Goal: Information Seeking & Learning: Learn about a topic

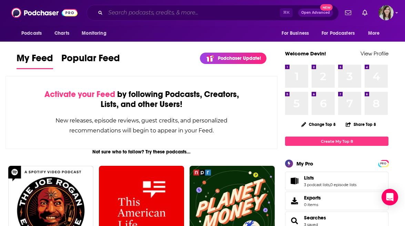
click at [192, 17] on input "Search podcasts, credits, & more..." at bounding box center [192, 12] width 174 height 11
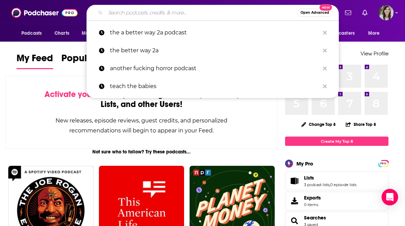
paste input "2. The Reproductive Justice Happy Hour"
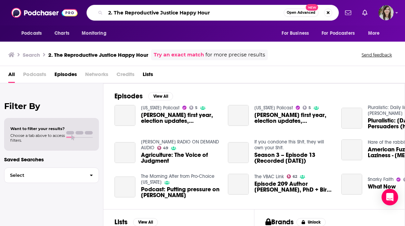
click at [114, 12] on input "2. The Reproductive Justice Happy Hour" at bounding box center [194, 12] width 178 height 11
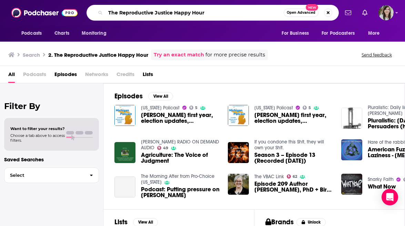
type input "The Reproductive Justice Happy Hour"
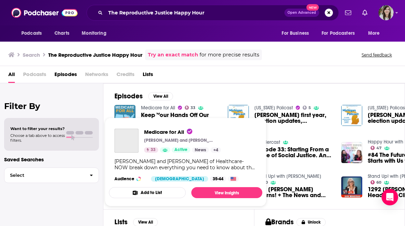
click at [171, 107] on link "Medicare for All" at bounding box center [158, 108] width 34 height 6
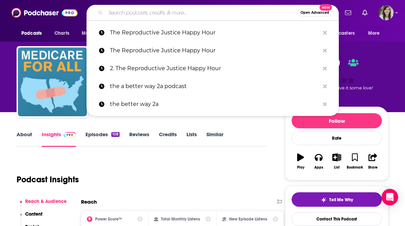
click at [201, 12] on input "Search podcasts, credits, & more..." at bounding box center [201, 12] width 192 height 11
paste input "The Stakes"
type input "The Stakes"
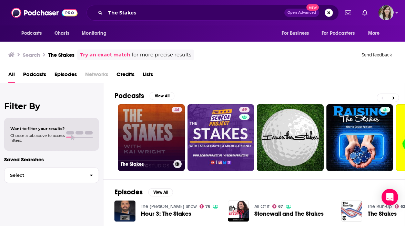
click at [142, 125] on link "44 The Stakes" at bounding box center [151, 137] width 67 height 67
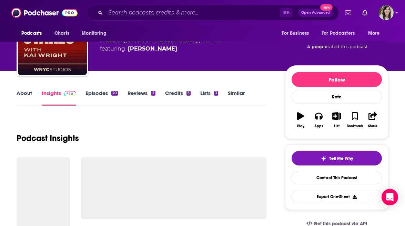
scroll to position [53, 0]
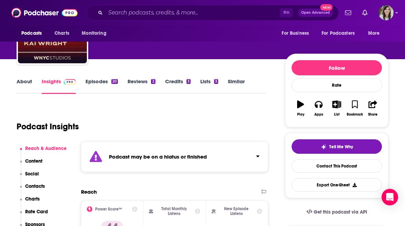
click at [238, 81] on link "Similar" at bounding box center [236, 86] width 17 height 16
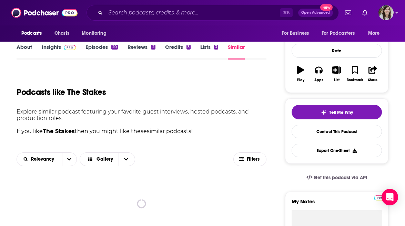
scroll to position [96, 0]
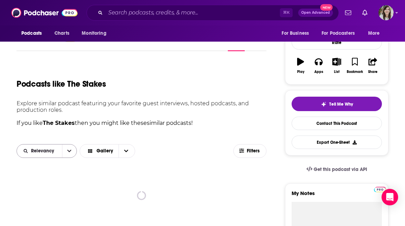
click at [70, 156] on button "open menu" at bounding box center [69, 151] width 14 height 13
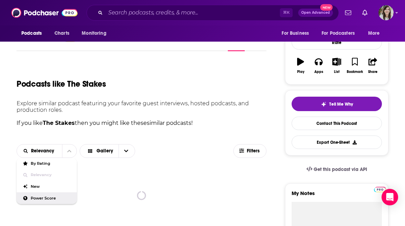
click at [58, 199] on span "Power Score" at bounding box center [51, 199] width 41 height 4
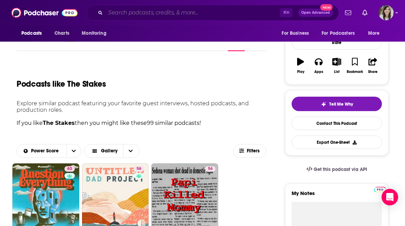
click at [205, 11] on input "Search podcasts, credits, & more..." at bounding box center [192, 12] width 174 height 11
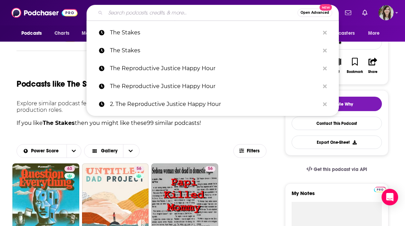
paste input "Pulling the Strings"
type input "Pulling the Strings"
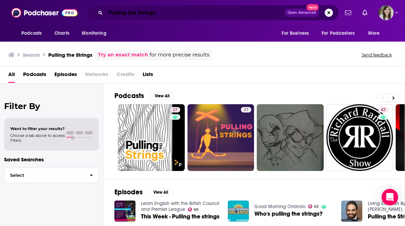
click at [153, 16] on input "Pulling the Strings" at bounding box center [194, 12] width 179 height 11
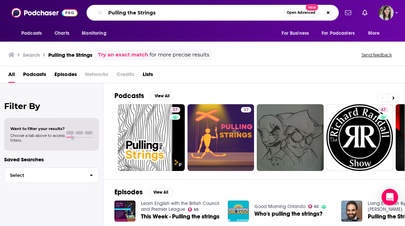
click at [153, 16] on input "Pulling the Strings" at bounding box center [194, 12] width 178 height 11
paste input ". Genesis, the Podcast"
click at [111, 12] on input ". Genesis, the Podcast" at bounding box center [194, 12] width 178 height 11
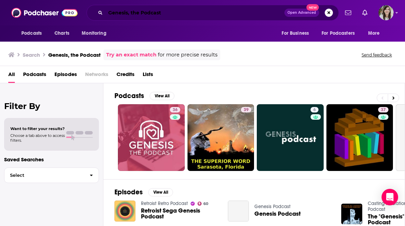
click at [156, 13] on input "Genesis, the Podcast" at bounding box center [194, 12] width 179 height 11
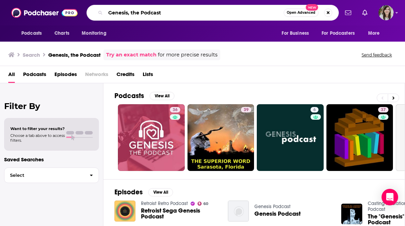
click at [156, 13] on input "Genesis, the Podcast" at bounding box center [194, 12] width 178 height 11
type input "co-regulation"
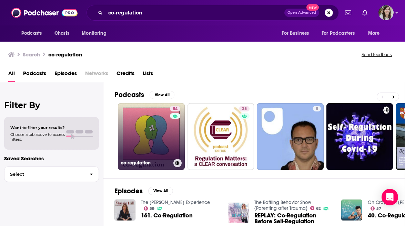
click at [146, 133] on link "54 co-regulation" at bounding box center [151, 136] width 67 height 67
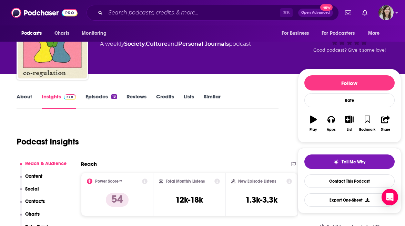
scroll to position [39, 0]
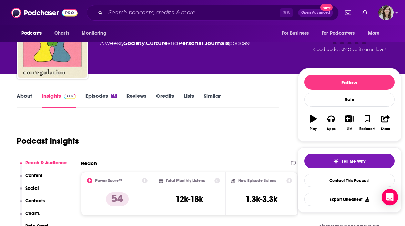
click at [24, 98] on link "About" at bounding box center [25, 101] width 16 height 16
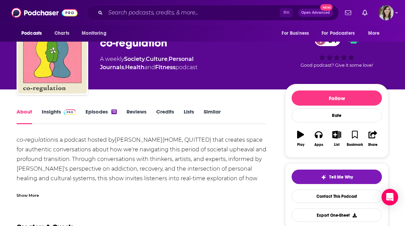
scroll to position [52, 0]
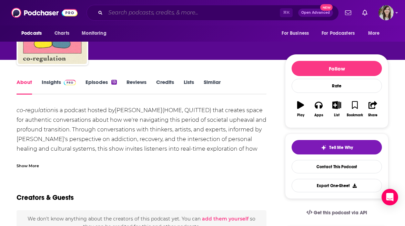
click at [160, 11] on input "Search podcasts, credits, & more..." at bounding box center [192, 12] width 174 height 11
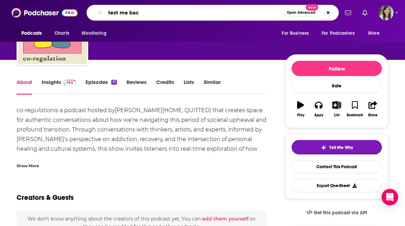
type input "text me back"
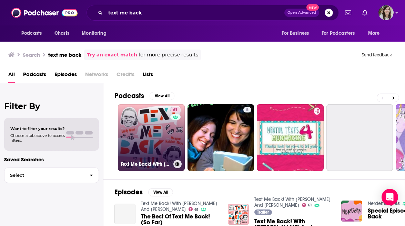
click at [154, 128] on link "61 Text Me Back! With Lindy West And Meagan Hatcher-Mays" at bounding box center [151, 137] width 67 height 67
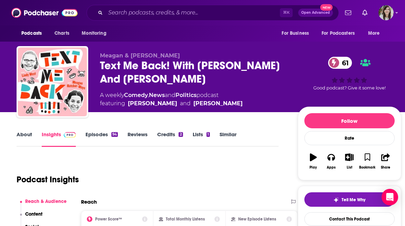
scroll to position [33, 0]
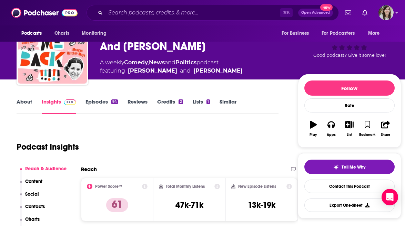
click at [26, 102] on link "About" at bounding box center [25, 107] width 16 height 16
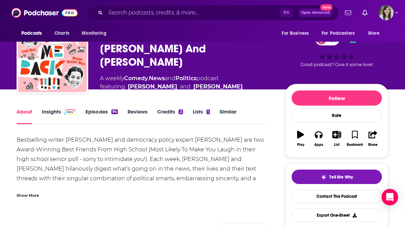
scroll to position [41, 0]
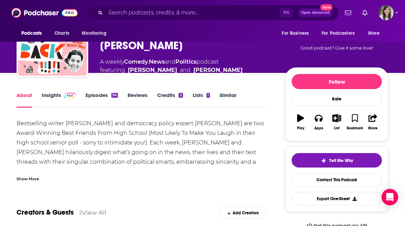
click at [101, 95] on link "Episodes 94" at bounding box center [101, 100] width 32 height 16
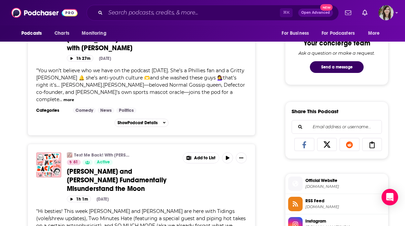
scroll to position [350, 0]
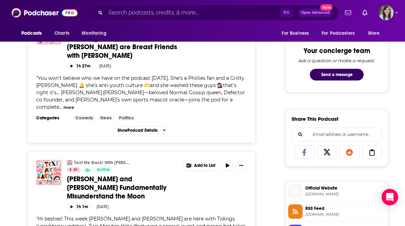
click at [74, 105] on button "more" at bounding box center [68, 108] width 11 height 6
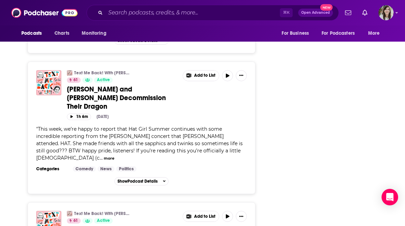
scroll to position [2111, 0]
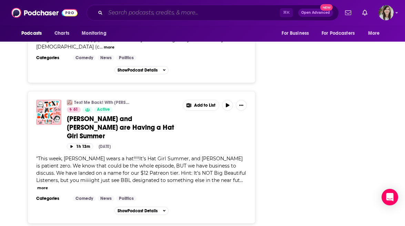
click at [182, 12] on input "Search podcasts, credits, & more..." at bounding box center [192, 12] width 174 height 11
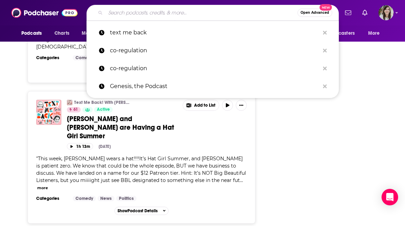
paste input "Sounds Fake but Okay"
type input "Sounds Fake but Okay"
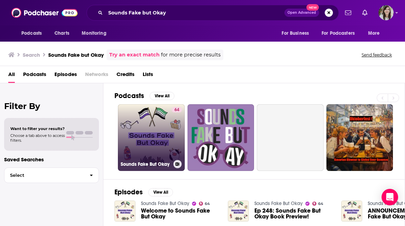
click at [135, 134] on link "64 Sounds Fake But Okay" at bounding box center [151, 137] width 67 height 67
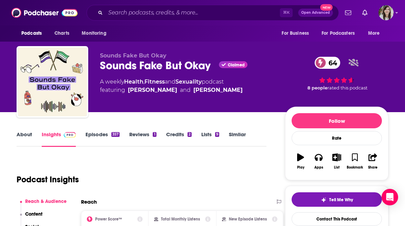
click at [25, 138] on link "About" at bounding box center [25, 139] width 16 height 16
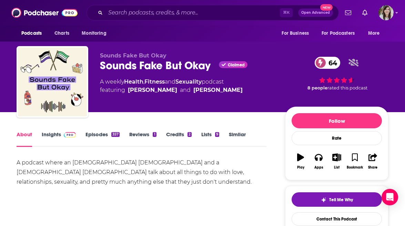
click at [96, 140] on link "Episodes 357" at bounding box center [102, 139] width 34 height 16
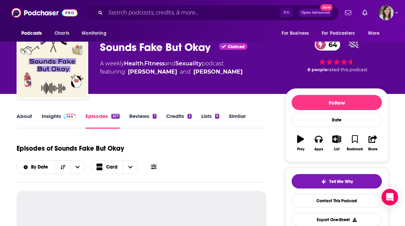
scroll to position [31, 0]
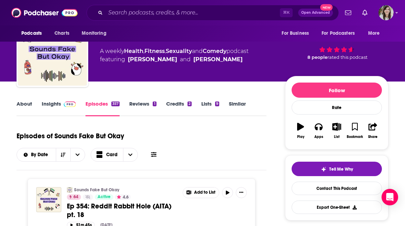
click at [59, 104] on link "Insights" at bounding box center [59, 109] width 34 height 16
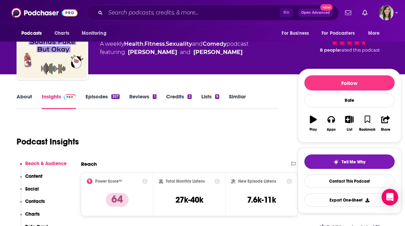
scroll to position [62, 0]
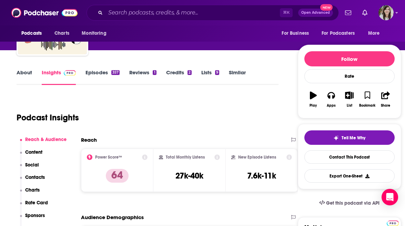
click at [102, 74] on link "Episodes 357" at bounding box center [102, 77] width 34 height 16
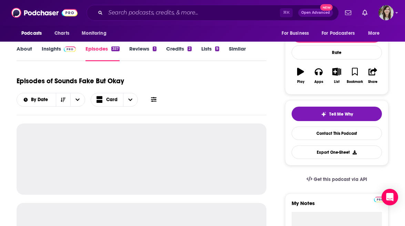
scroll to position [87, 0]
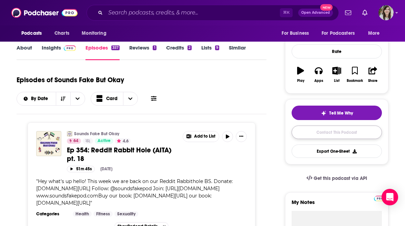
click at [335, 130] on link "Contact This Podcast" at bounding box center [337, 132] width 90 height 13
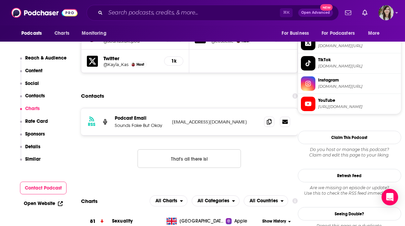
scroll to position [641, 0]
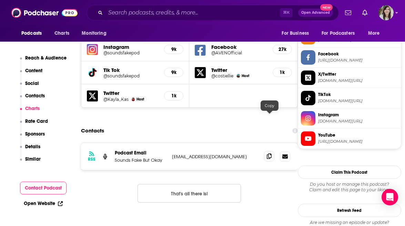
click at [265, 151] on span at bounding box center [269, 156] width 10 height 10
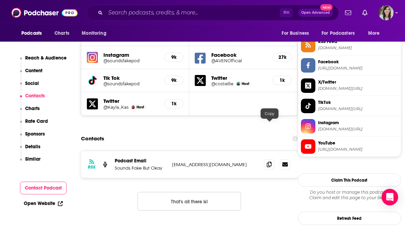
click at [267, 151] on div "RSS Podcast Email Sounds Fake But Okay soundsfakepod@gmail.com soundsfakepod@gm…" at bounding box center [189, 164] width 217 height 27
click at [268, 159] on span at bounding box center [269, 164] width 10 height 10
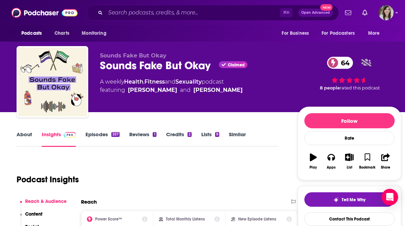
scroll to position [42, 0]
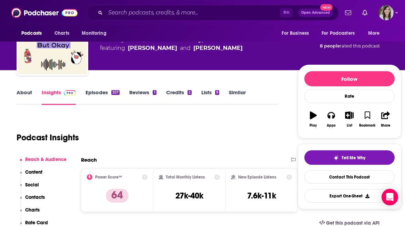
click at [205, 6] on div "⌘ K Open Advanced New" at bounding box center [213, 13] width 252 height 16
click at [239, 90] on link "Similar" at bounding box center [237, 97] width 17 height 16
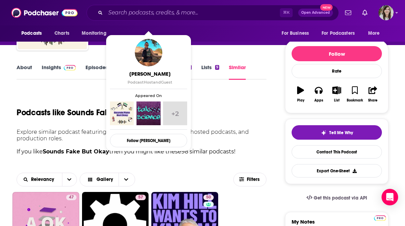
scroll to position [129, 0]
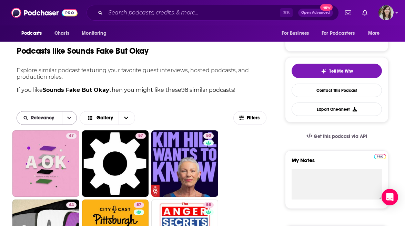
click at [75, 116] on button "open menu" at bounding box center [69, 118] width 14 height 13
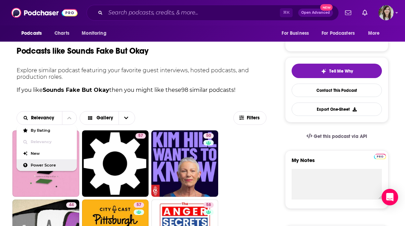
click at [52, 164] on span "Power Score" at bounding box center [51, 166] width 41 height 4
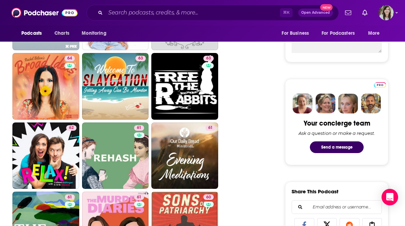
scroll to position [297, 0]
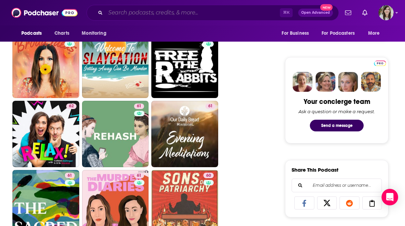
click at [147, 12] on input "Search podcasts, credits, & more..." at bounding box center [192, 12] width 174 height 11
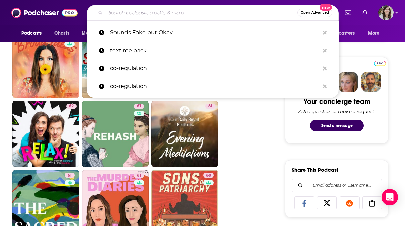
paste input "This Way Out"
type input "This Way Out"
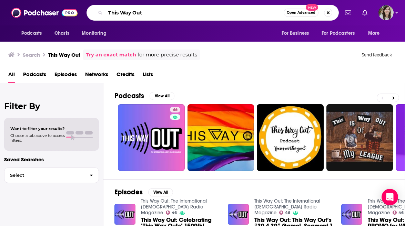
click at [198, 12] on input "This Way Out" at bounding box center [194, 12] width 178 height 11
paste input "Death Panel"
type input "Death Panel"
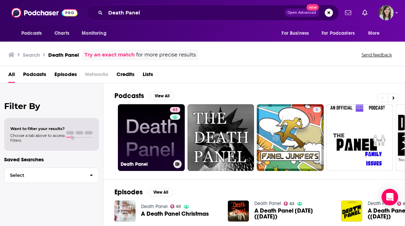
click at [140, 138] on link "63 Death Panel" at bounding box center [151, 137] width 67 height 67
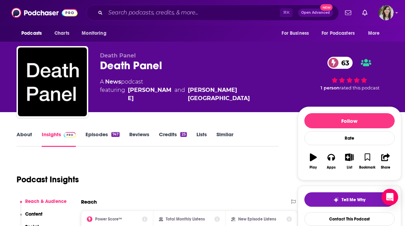
scroll to position [43, 0]
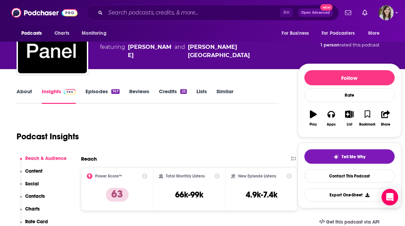
click at [29, 92] on link "About" at bounding box center [25, 96] width 16 height 16
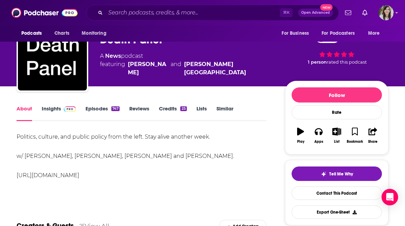
scroll to position [31, 0]
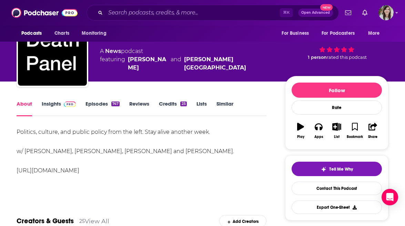
click at [226, 103] on link "Similar" at bounding box center [224, 109] width 17 height 16
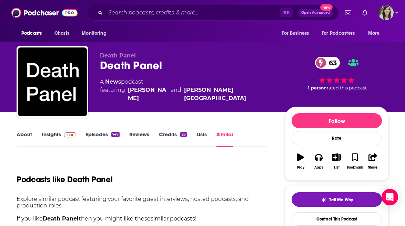
scroll to position [63, 0]
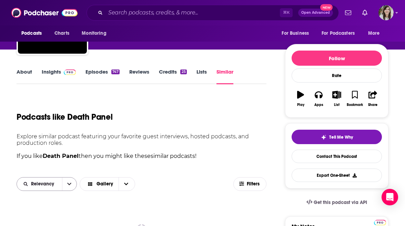
click at [65, 182] on button "open menu" at bounding box center [69, 184] width 14 height 13
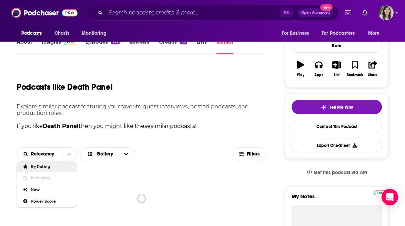
scroll to position [112, 0]
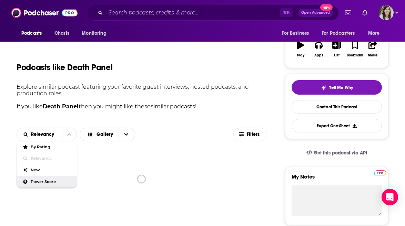
click at [51, 184] on span "Power Score" at bounding box center [51, 182] width 41 height 4
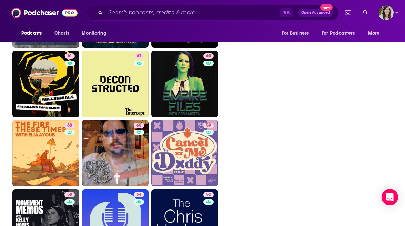
scroll to position [1264, 0]
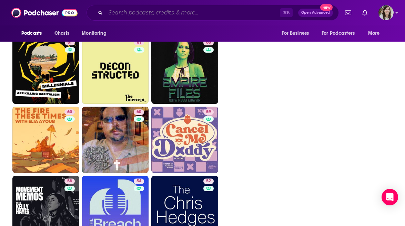
click at [180, 11] on input "Search podcasts, credits, & more..." at bounding box center [192, 12] width 174 height 11
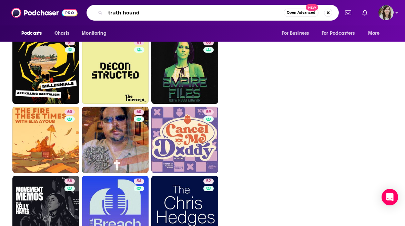
type input "truth hounds"
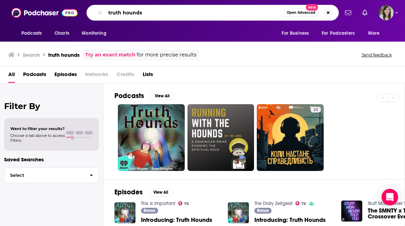
click at [203, 13] on input "truth hounds" at bounding box center [194, 12] width 178 height 11
paste input "Seen and Heard"
type input "Seen and Heard"
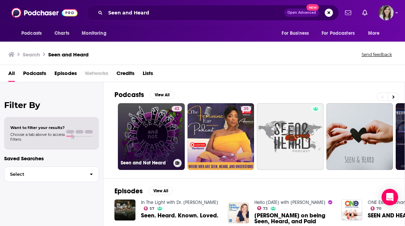
click at [138, 113] on link "42 Seen and Not Heard" at bounding box center [151, 136] width 67 height 67
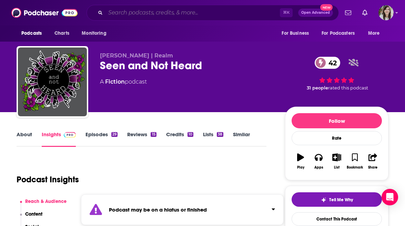
click at [187, 10] on input "Search podcasts, credits, & more..." at bounding box center [192, 12] width 174 height 11
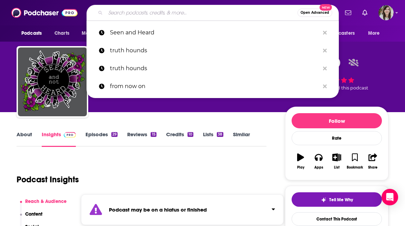
paste input "Broads You Should Know"
type input "Broads You Should Know"
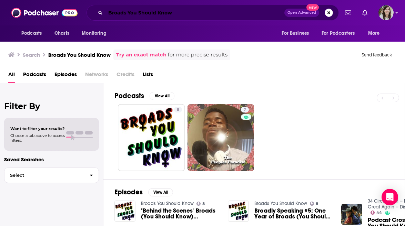
click at [198, 11] on input "Broads You Should Know" at bounding box center [194, 12] width 179 height 11
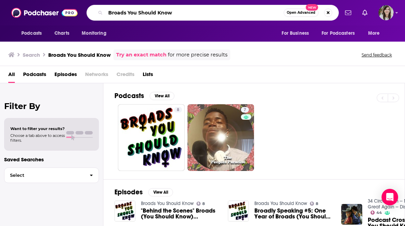
click at [198, 11] on input "Broads You Should Know" at bounding box center [194, 12] width 178 height 11
paste input "Strong Feelings"
type input "Strong Feelings"
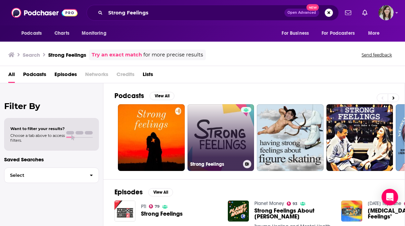
click at [233, 117] on link "Strong Feelings" at bounding box center [221, 137] width 67 height 67
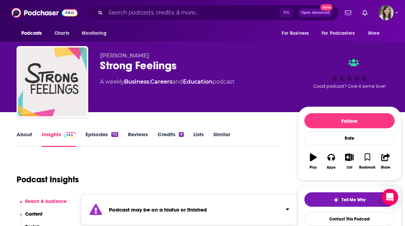
click at [25, 138] on link "About" at bounding box center [25, 139] width 16 height 16
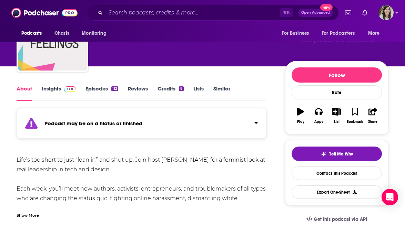
scroll to position [27, 0]
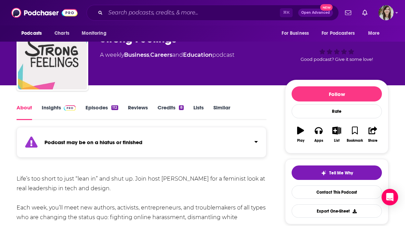
click at [220, 105] on link "Similar" at bounding box center [221, 112] width 17 height 16
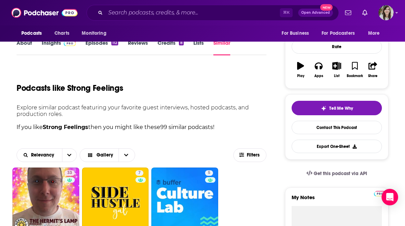
scroll to position [141, 0]
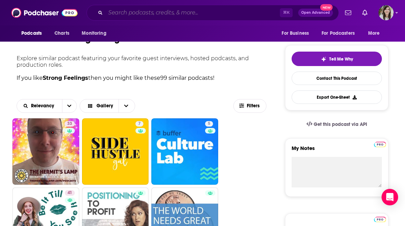
click at [202, 8] on input "Search podcasts, credits, & more..." at bounding box center [192, 12] width 174 height 11
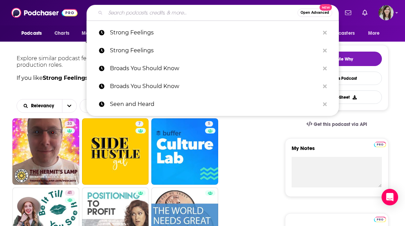
paste input "Ordinary Equality"
type input "Ordinary Equality"
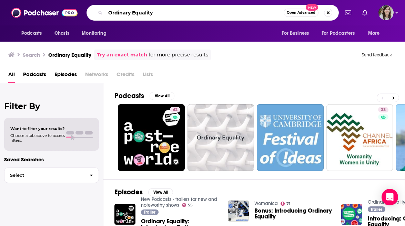
click at [185, 15] on input "Ordinary Equality" at bounding box center [194, 12] width 178 height 11
paste input "Femme Regard"
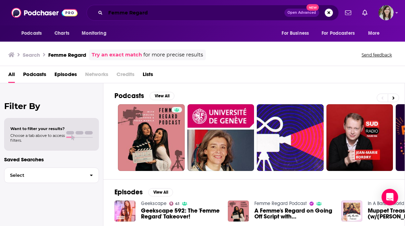
click at [172, 11] on input "Femme Regard" at bounding box center [194, 12] width 179 height 11
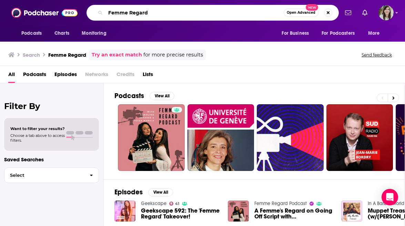
click at [172, 11] on input "Femme Regard" at bounding box center [194, 12] width 178 height 11
paste input "Gaslit Nation"
type input "Gaslit Nation"
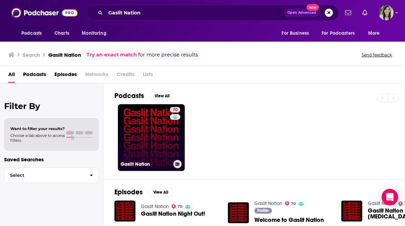
click at [151, 112] on link "70 Gaslit Nation" at bounding box center [151, 137] width 67 height 67
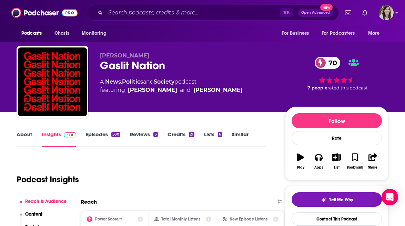
click at [25, 132] on link "About" at bounding box center [25, 139] width 16 height 16
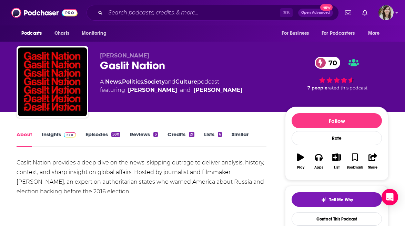
scroll to position [17, 0]
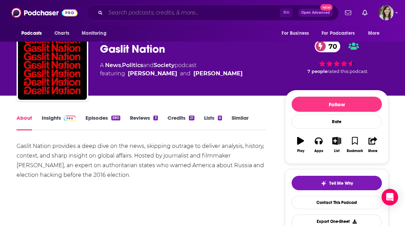
click at [186, 15] on input "Search podcasts, credits, & more..." at bounding box center [192, 12] width 174 height 11
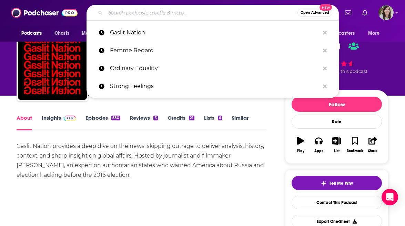
paste input "Sorry to Podcast This"
type input "Sorry to Podcast This"
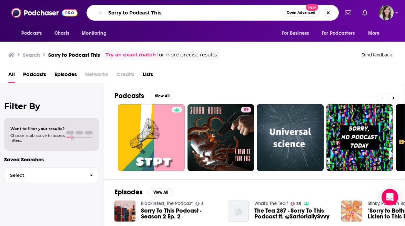
click at [207, 9] on input "Sorry to Podcast This" at bounding box center [194, 12] width 178 height 11
paste input "In Sickness and In Health"
type input "In Sickness and In Health"
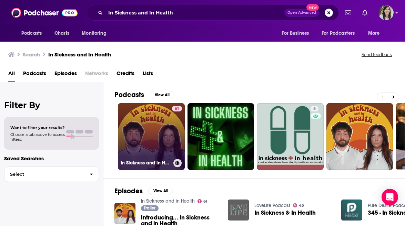
click at [154, 132] on link "61 In Sickness and in Health" at bounding box center [151, 136] width 67 height 67
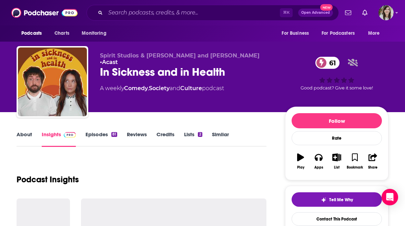
click at [28, 138] on link "About" at bounding box center [25, 139] width 16 height 16
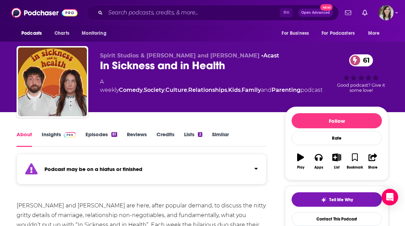
click at [62, 134] on span at bounding box center [68, 134] width 15 height 7
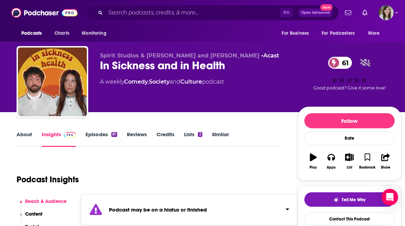
click at [92, 133] on link "Episodes 81" at bounding box center [101, 139] width 32 height 16
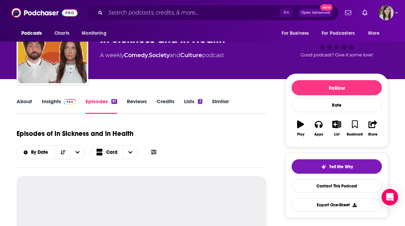
scroll to position [62, 0]
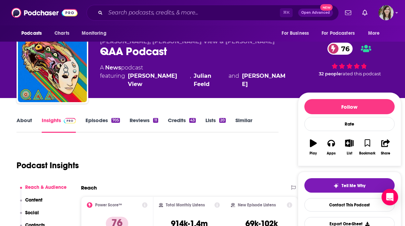
scroll to position [29, 0]
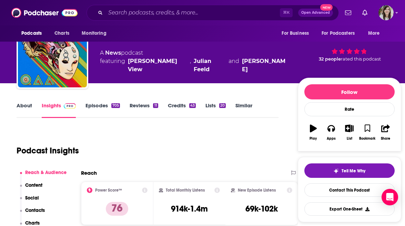
click at [17, 111] on link "About" at bounding box center [25, 110] width 16 height 16
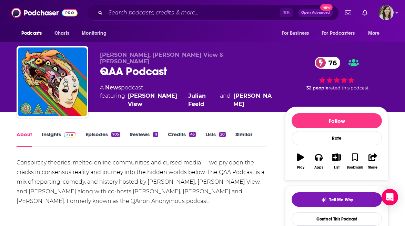
click at [95, 135] on link "Episodes 705" at bounding box center [102, 139] width 34 height 16
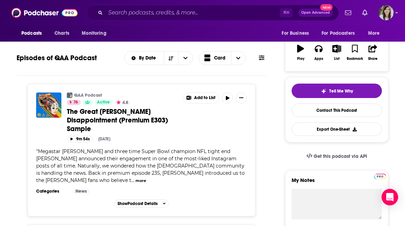
scroll to position [216, 0]
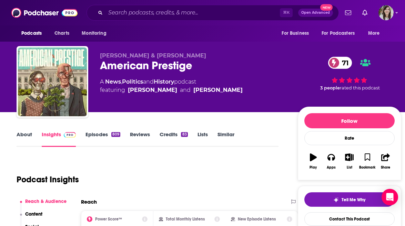
click at [23, 137] on link "About" at bounding box center [25, 139] width 16 height 16
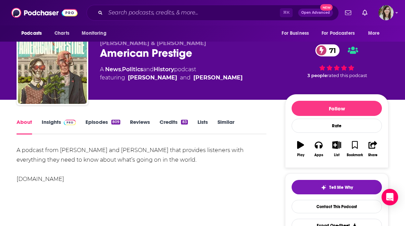
scroll to position [13, 0]
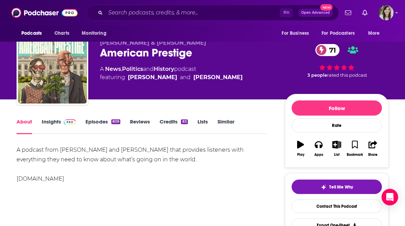
click at [57, 126] on link "Insights" at bounding box center [59, 127] width 34 height 16
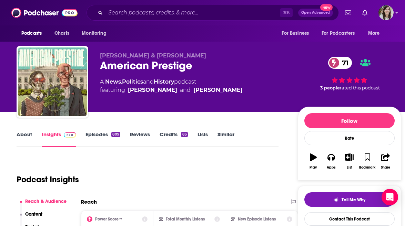
scroll to position [32, 0]
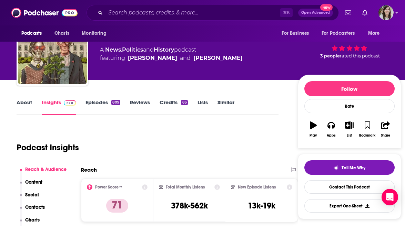
click at [101, 104] on link "Episodes 809" at bounding box center [102, 107] width 35 height 16
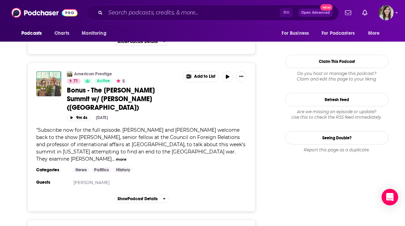
scroll to position [746, 0]
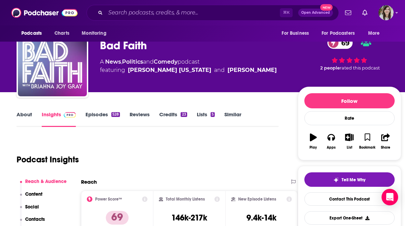
scroll to position [32, 0]
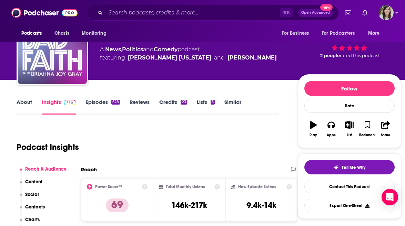
click at [21, 105] on link "About" at bounding box center [25, 107] width 16 height 16
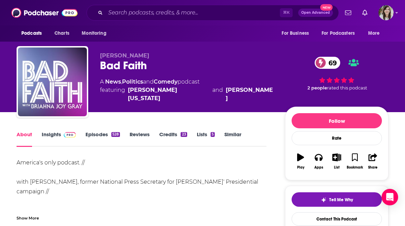
click at [101, 137] on link "Episodes 528" at bounding box center [102, 139] width 34 height 16
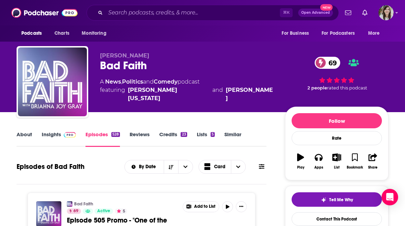
click at [30, 134] on link "About" at bounding box center [25, 139] width 16 height 16
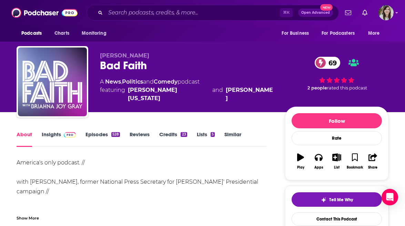
click at [51, 135] on link "Insights" at bounding box center [59, 139] width 34 height 16
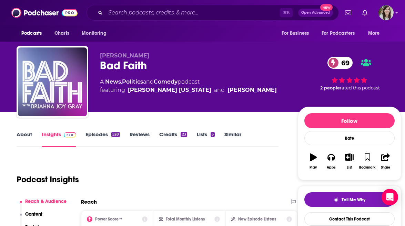
scroll to position [58, 0]
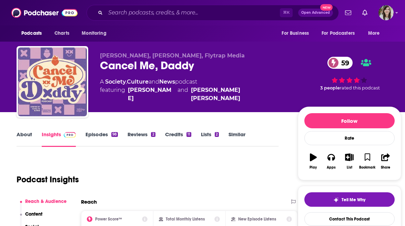
scroll to position [25, 0]
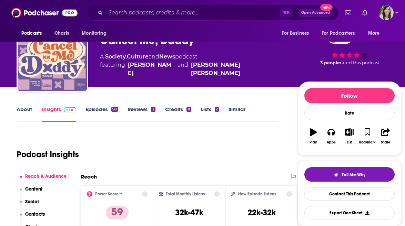
click at [23, 115] on link "About" at bounding box center [25, 114] width 16 height 16
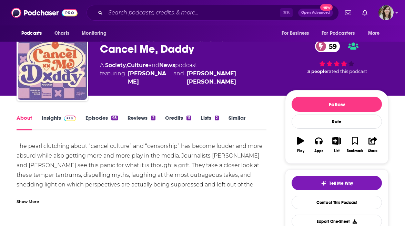
scroll to position [23, 0]
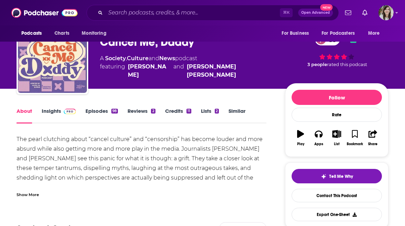
click at [97, 111] on link "Episodes 98" at bounding box center [101, 116] width 32 height 16
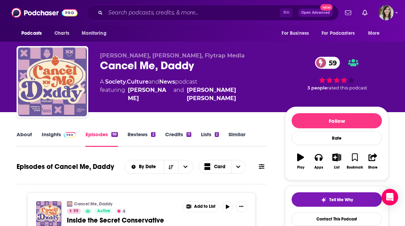
click at [56, 134] on link "Insights" at bounding box center [59, 139] width 34 height 16
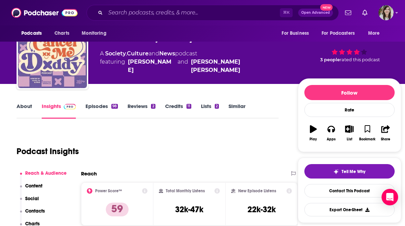
scroll to position [61, 0]
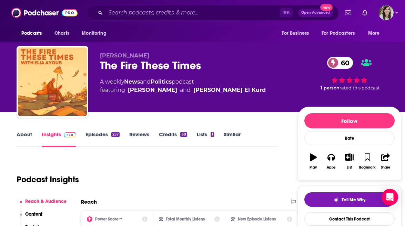
click at [27, 137] on link "About" at bounding box center [25, 139] width 16 height 16
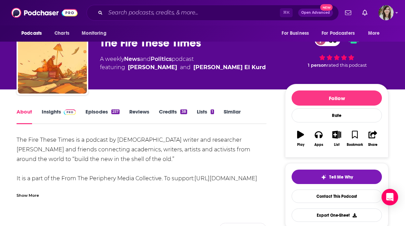
scroll to position [28, 0]
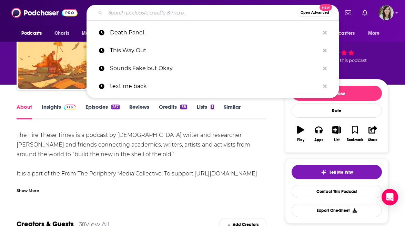
click at [138, 12] on input "Search podcasts, credits, & more..." at bounding box center [201, 12] width 192 height 11
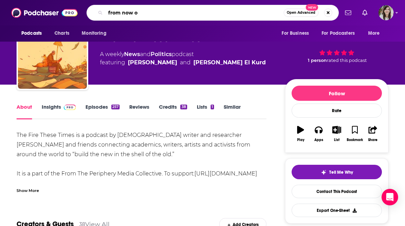
type input "from now on"
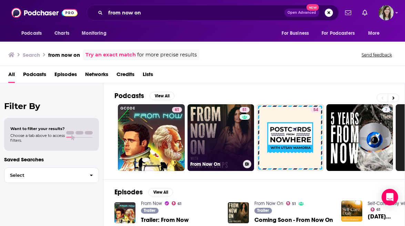
click at [201, 122] on link "51 From Now On" at bounding box center [221, 137] width 67 height 67
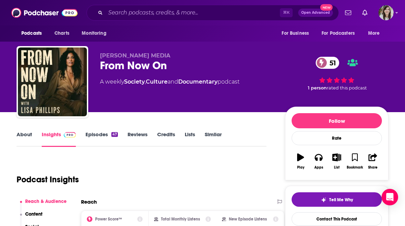
scroll to position [46, 0]
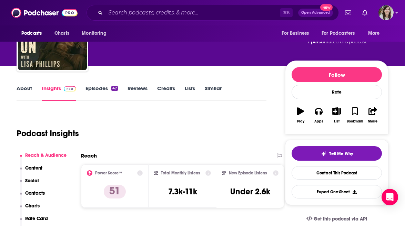
click at [20, 91] on link "About" at bounding box center [25, 93] width 16 height 16
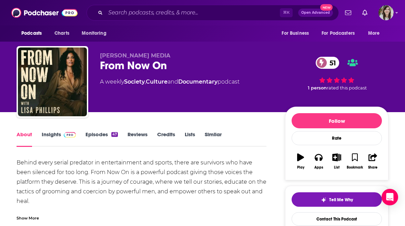
click at [99, 133] on link "Episodes 47" at bounding box center [101, 139] width 32 height 16
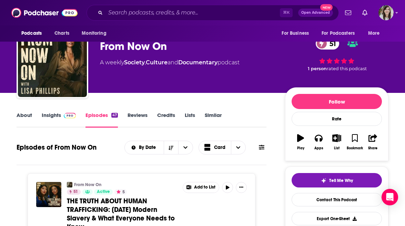
scroll to position [33, 0]
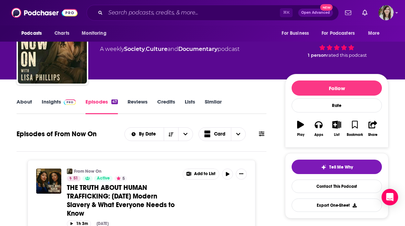
click at [54, 98] on div "About Insights Episodes 47 Reviews Credits Lists Similar" at bounding box center [142, 106] width 250 height 17
click at [54, 103] on link "Insights" at bounding box center [59, 107] width 34 height 16
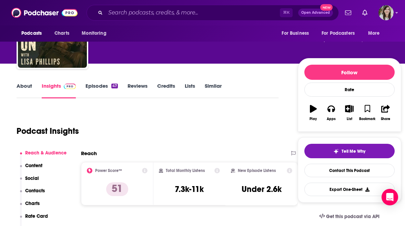
scroll to position [75, 0]
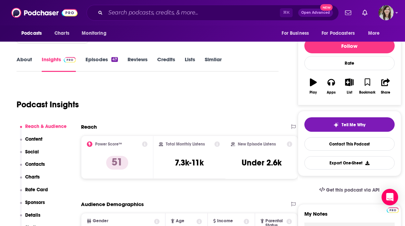
click at [209, 62] on link "Similar" at bounding box center [213, 64] width 17 height 16
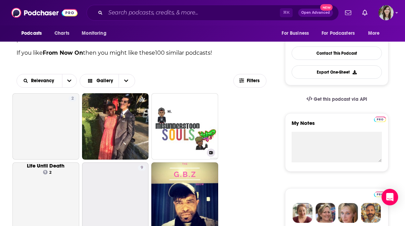
scroll to position [190, 0]
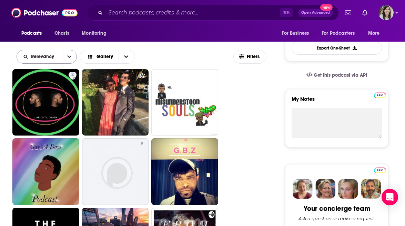
click at [66, 60] on button "open menu" at bounding box center [69, 56] width 14 height 13
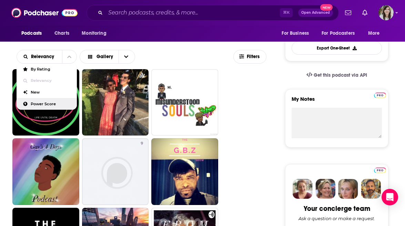
click at [50, 104] on span "Power Score" at bounding box center [51, 104] width 41 height 4
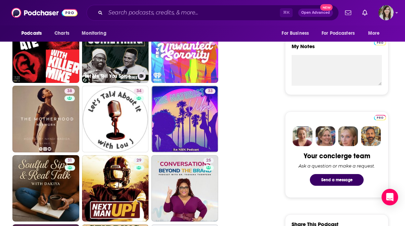
scroll to position [269, 0]
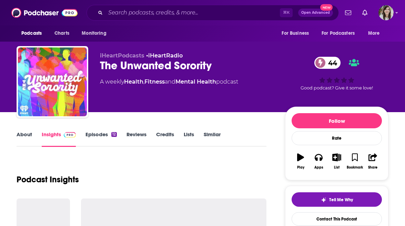
click at [29, 131] on link "About" at bounding box center [25, 139] width 16 height 16
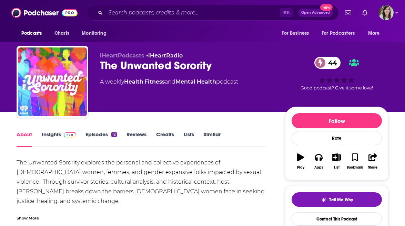
scroll to position [17, 0]
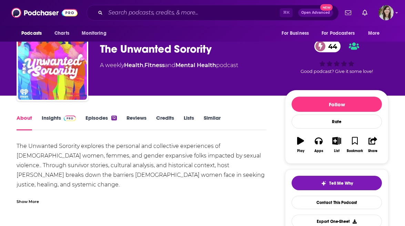
click at [52, 115] on link "Insights" at bounding box center [59, 123] width 34 height 16
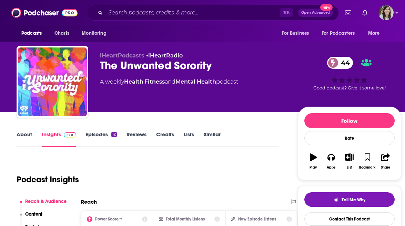
scroll to position [58, 0]
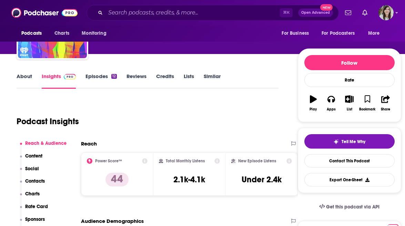
click at [93, 87] on link "Episodes 12" at bounding box center [100, 81] width 31 height 16
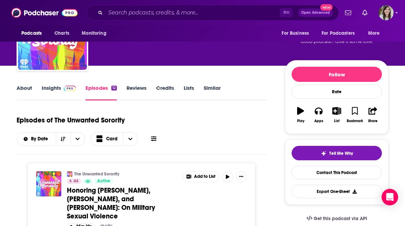
scroll to position [63, 0]
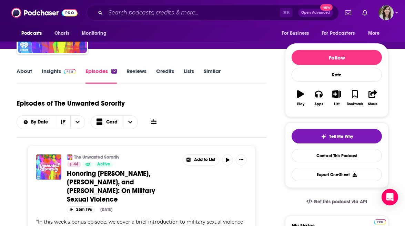
click at [57, 77] on link "Insights" at bounding box center [59, 76] width 34 height 16
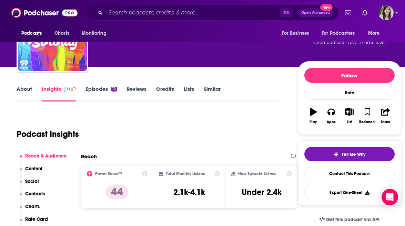
scroll to position [48, 0]
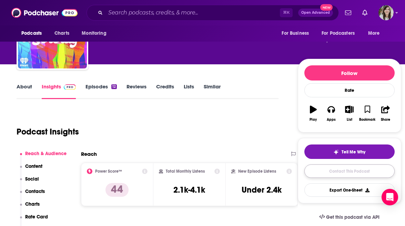
click at [333, 178] on link "Contact This Podcast" at bounding box center [349, 171] width 90 height 13
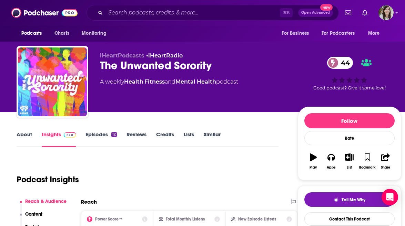
click at [212, 138] on link "Similar" at bounding box center [212, 139] width 17 height 16
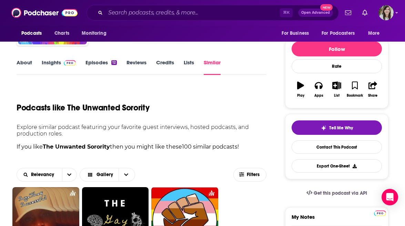
scroll to position [144, 0]
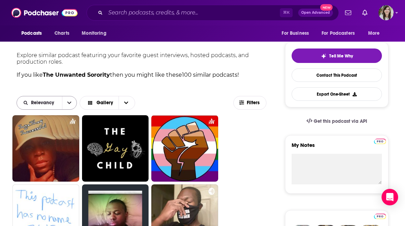
click at [69, 101] on icon "open menu" at bounding box center [69, 103] width 4 height 5
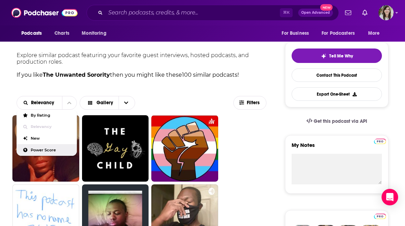
click at [58, 150] on span "Power Score" at bounding box center [51, 151] width 41 height 4
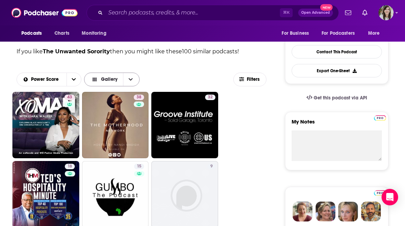
scroll to position [176, 0]
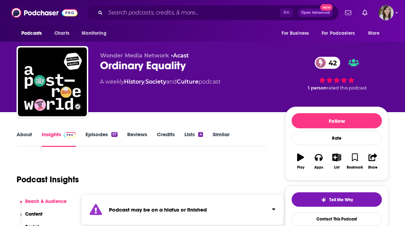
click at [27, 134] on link "About" at bounding box center [25, 139] width 16 height 16
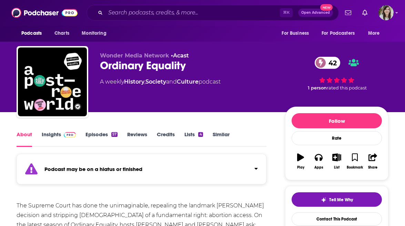
click at [95, 135] on link "Episodes 57" at bounding box center [101, 139] width 32 height 16
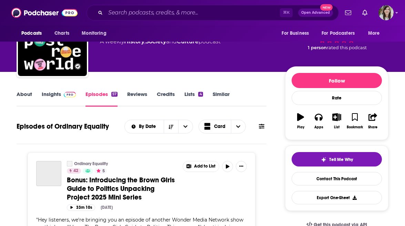
scroll to position [86, 0]
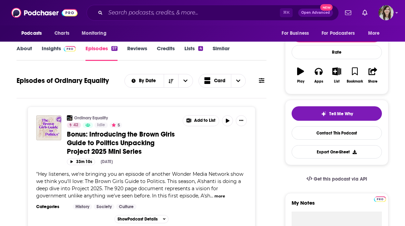
click at [224, 49] on link "Similar" at bounding box center [221, 53] width 17 height 16
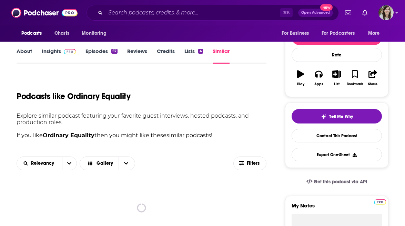
scroll to position [97, 0]
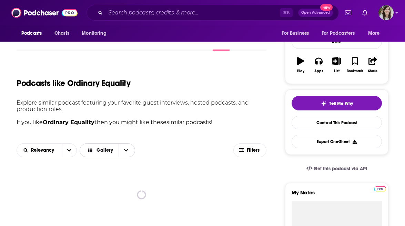
click at [126, 154] on span "Choose View" at bounding box center [126, 150] width 14 height 13
click at [66, 149] on button "open menu" at bounding box center [69, 150] width 14 height 13
click at [45, 199] on span "Power Score" at bounding box center [51, 198] width 41 height 4
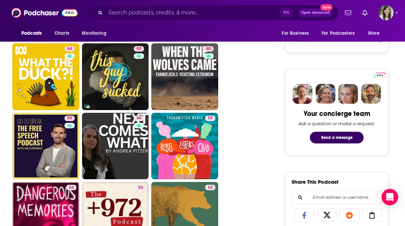
scroll to position [292, 0]
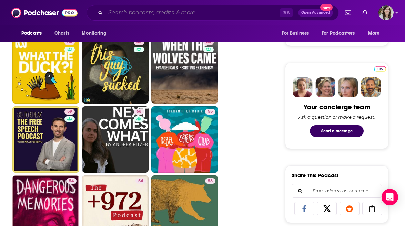
click at [114, 17] on input "Search podcasts, credits, & more..." at bounding box center [192, 12] width 174 height 11
paste input "Instant Classics"
type input "Instant Classics"
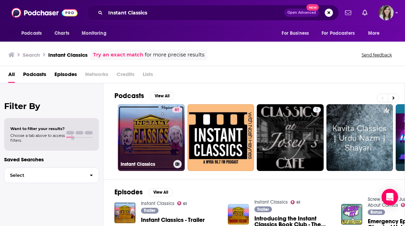
click at [156, 125] on link "61 Instant Classics" at bounding box center [151, 137] width 67 height 67
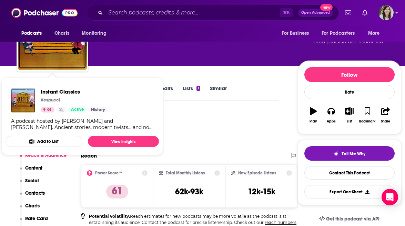
scroll to position [54, 0]
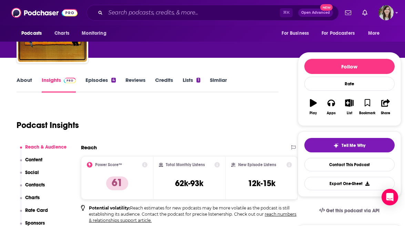
click at [23, 82] on link "About" at bounding box center [25, 85] width 16 height 16
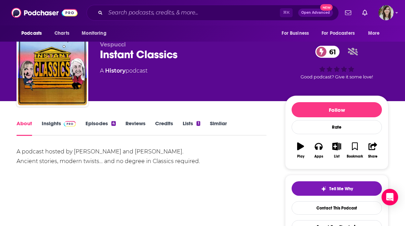
scroll to position [15, 0]
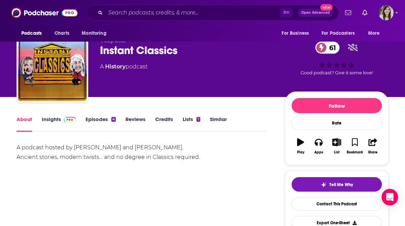
click at [45, 120] on link "Insights" at bounding box center [59, 124] width 34 height 16
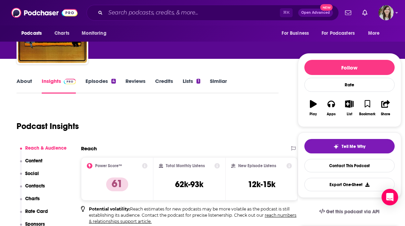
scroll to position [59, 0]
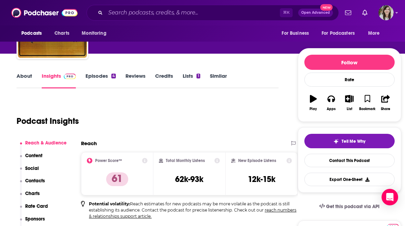
click at [95, 75] on link "Episodes 4" at bounding box center [100, 81] width 30 height 16
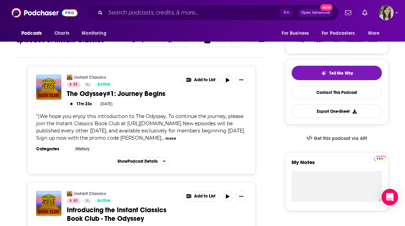
scroll to position [156, 0]
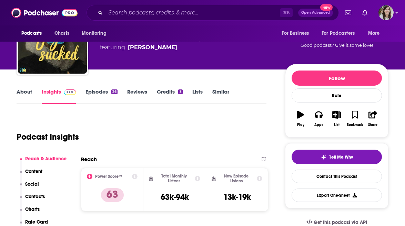
scroll to position [26, 0]
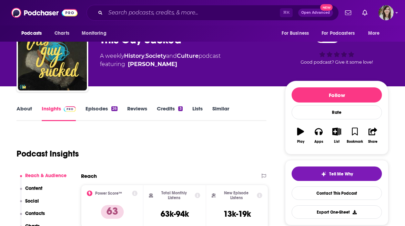
click at [25, 113] on link "About" at bounding box center [25, 113] width 16 height 16
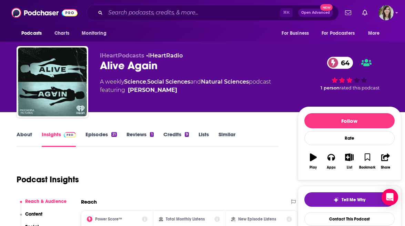
click at [23, 135] on link "About" at bounding box center [25, 139] width 16 height 16
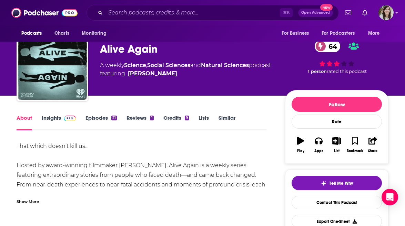
scroll to position [27, 0]
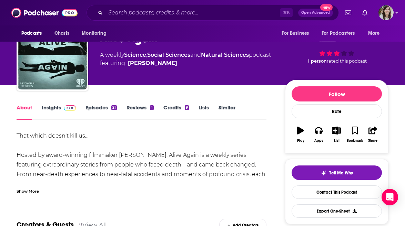
click at [28, 191] on div "Show More" at bounding box center [28, 191] width 22 height 7
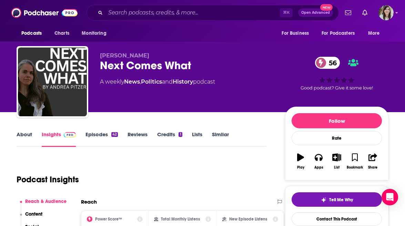
click at [25, 137] on link "About" at bounding box center [25, 139] width 16 height 16
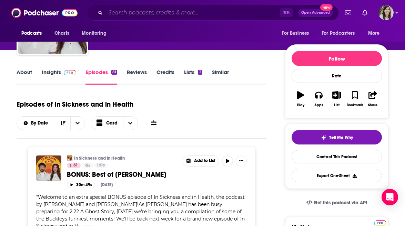
click at [212, 12] on input "Search podcasts, credits, & more..." at bounding box center [192, 12] width 174 height 11
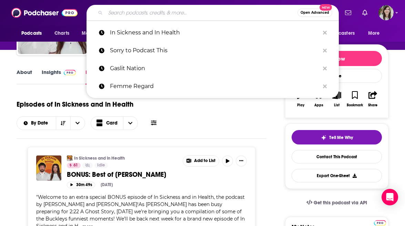
paste input "Momarchy"
type input "Momarchy"
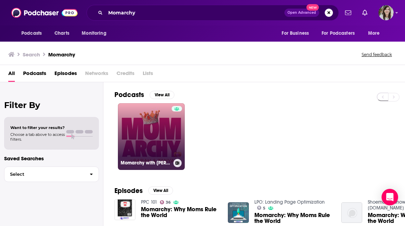
click at [149, 135] on link "Momarchy with [PERSON_NAME] & [PERSON_NAME]" at bounding box center [151, 136] width 67 height 67
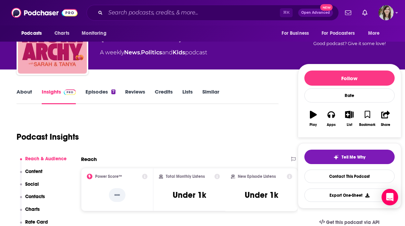
scroll to position [54, 0]
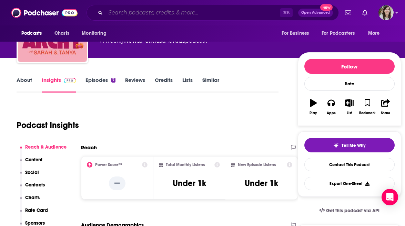
click at [188, 10] on input "Search podcasts, credits, & more..." at bounding box center [192, 12] width 174 height 11
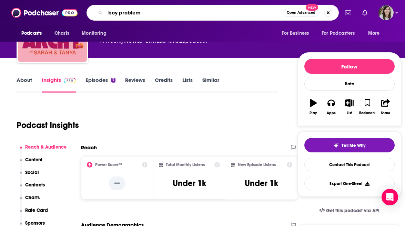
type input "boy problems"
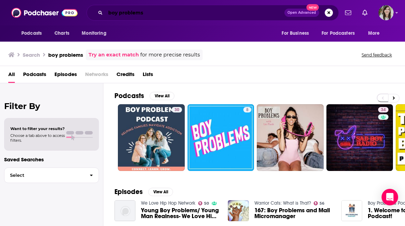
click at [171, 13] on input "boy problems" at bounding box center [194, 12] width 179 height 11
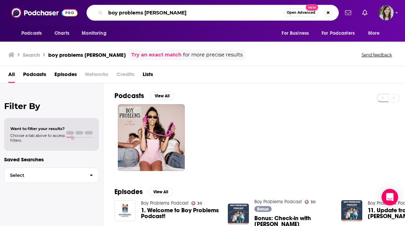
click at [213, 11] on input "boy problems liz" at bounding box center [194, 12] width 178 height 11
paste input "Attitudes!"
type input "Attitudes!"
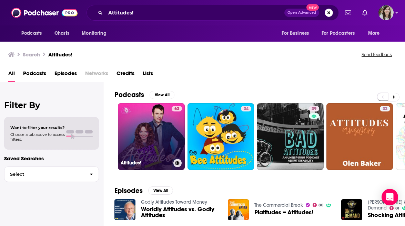
click at [142, 137] on link "63 Attitudes!" at bounding box center [151, 136] width 67 height 67
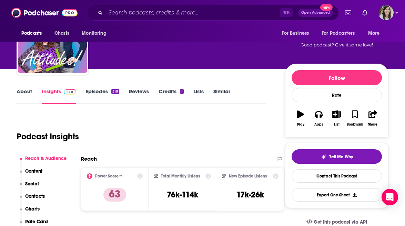
scroll to position [3, 0]
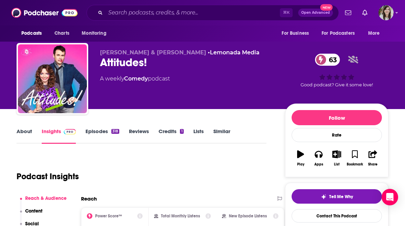
click at [27, 130] on link "About" at bounding box center [25, 136] width 16 height 16
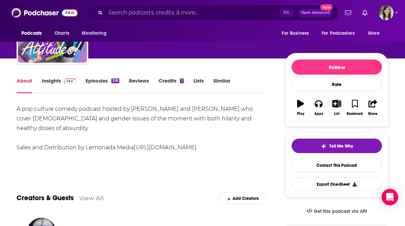
scroll to position [22, 0]
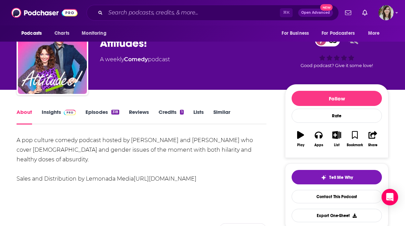
click at [56, 119] on link "Insights" at bounding box center [59, 117] width 34 height 16
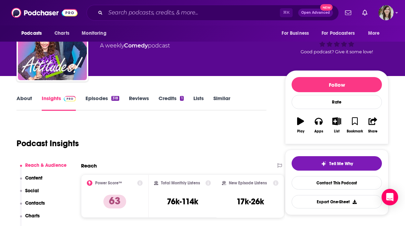
scroll to position [56, 0]
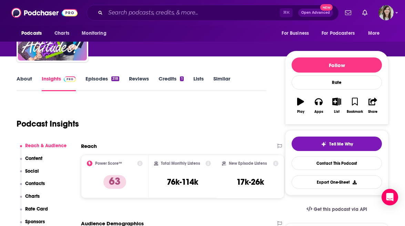
click at [99, 79] on link "Episodes 318" at bounding box center [102, 83] width 34 height 16
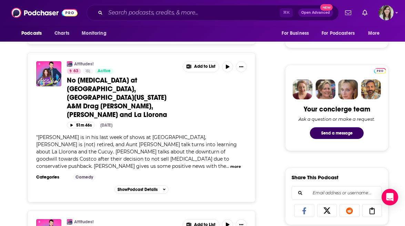
scroll to position [395, 0]
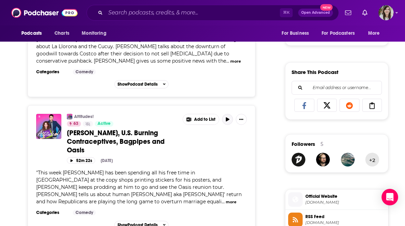
click at [229, 114] on button "button" at bounding box center [227, 119] width 11 height 11
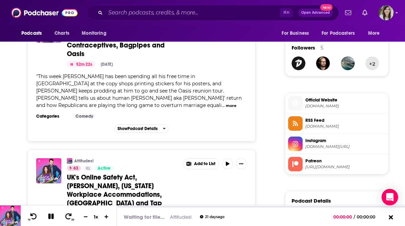
scroll to position [504, 0]
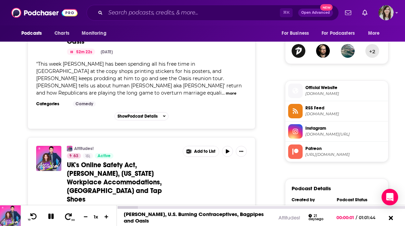
click at [68, 217] on icon at bounding box center [68, 216] width 9 height 7
click at [154, 209] on div "00:08:03" at bounding box center [261, 207] width 288 height 3
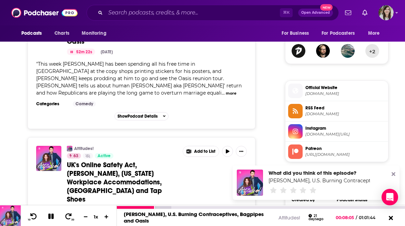
click at [52, 216] on icon at bounding box center [51, 217] width 6 height 6
click at [52, 216] on icon at bounding box center [51, 216] width 6 height 7
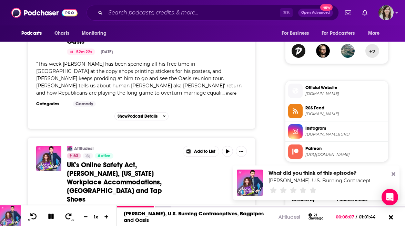
click at [393, 174] on icon at bounding box center [394, 175] width 4 height 4
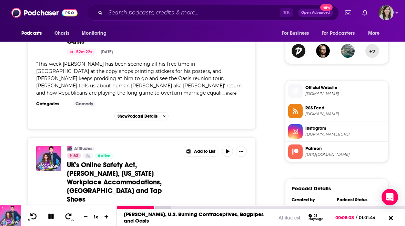
click at [49, 217] on icon at bounding box center [51, 217] width 6 height 6
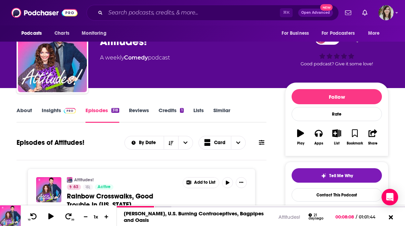
scroll to position [51, 0]
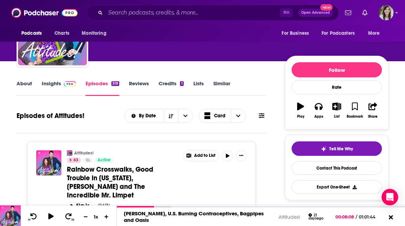
click at [59, 86] on link "Insights" at bounding box center [59, 88] width 34 height 16
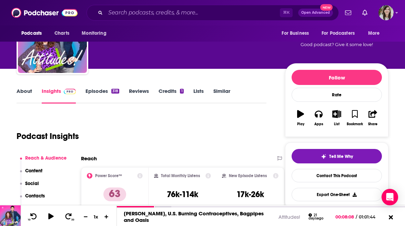
scroll to position [87, 0]
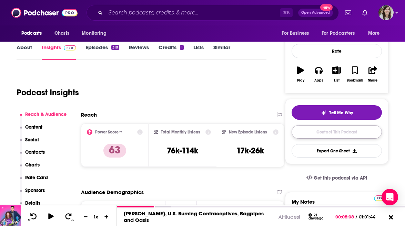
click at [324, 130] on link "Contact This Podcast" at bounding box center [337, 131] width 90 height 13
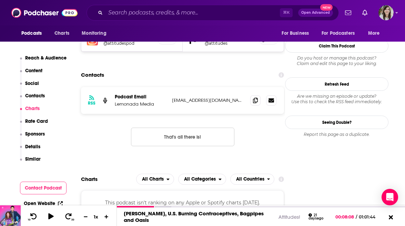
scroll to position [620, 0]
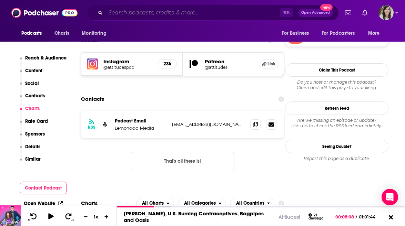
click at [156, 15] on input "Search podcasts, credits, & more..." at bounding box center [192, 12] width 174 height 11
paste input "Secret Feminist Agenda"
type input "Secret Feminist Agenda"
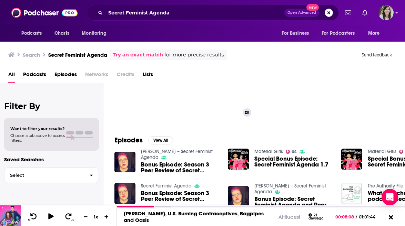
scroll to position [8, 0]
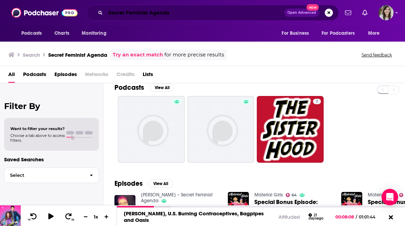
click at [160, 14] on input "Secret Feminist Agenda" at bounding box center [194, 12] width 179 height 11
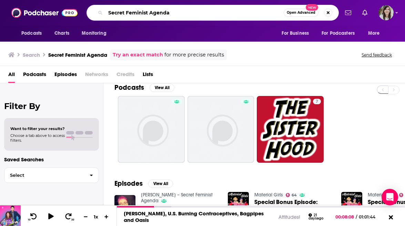
click at [160, 14] on input "Secret Feminist Agenda" at bounding box center [194, 12] width 178 height 11
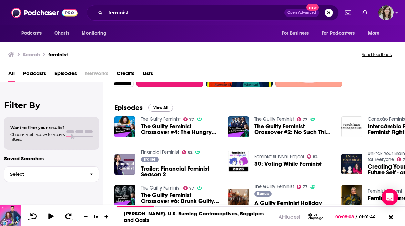
scroll to position [53, 0]
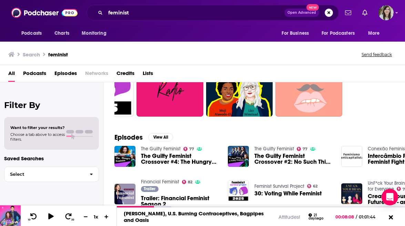
click at [61, 74] on span "Episodes" at bounding box center [65, 75] width 22 height 14
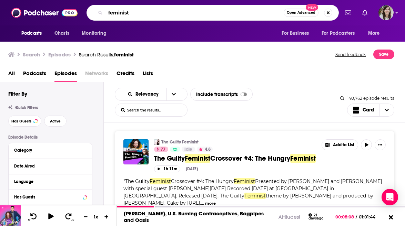
click at [190, 14] on input "feminist" at bounding box center [194, 12] width 178 height 11
paste input "Stepping Into Truth"
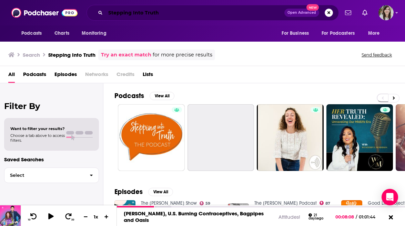
click at [180, 17] on input "Stepping Into Truth" at bounding box center [194, 12] width 179 height 11
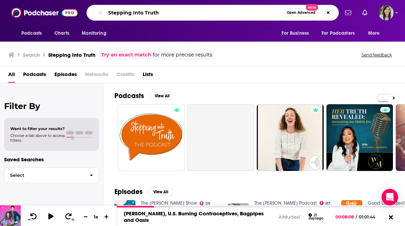
click at [180, 17] on input "Stepping Into Truth" at bounding box center [194, 12] width 178 height 11
paste input "The Gender Justice Brief"
type input "The Gender Justice Brief"
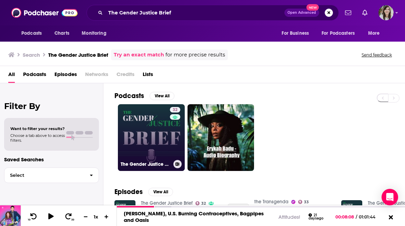
click at [155, 115] on link "32 The Gender Justice Brief" at bounding box center [151, 137] width 67 height 67
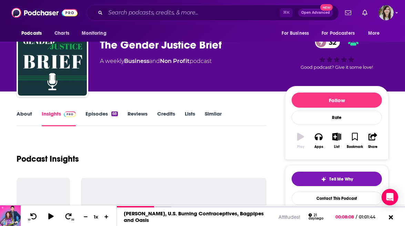
scroll to position [29, 0]
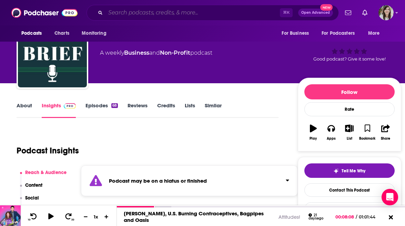
click at [166, 14] on input "Search podcasts, credits, & more..." at bounding box center [192, 12] width 174 height 11
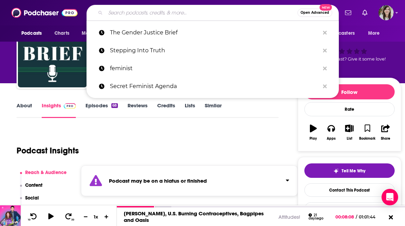
paste input "The Social Matters Podcast"
type input "The Social Matters Podcast"
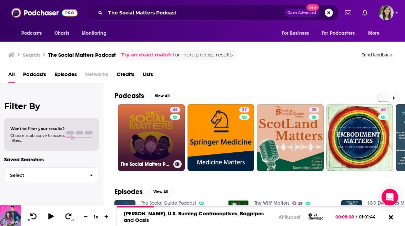
click at [154, 140] on link "44 The Social Matters Podcast" at bounding box center [151, 137] width 67 height 67
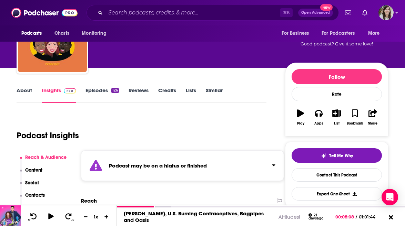
scroll to position [67, 0]
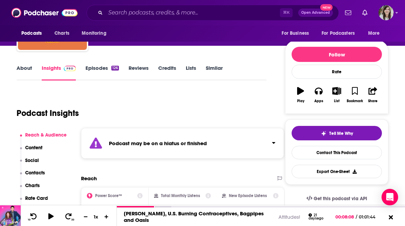
click at [92, 70] on link "Episodes 126" at bounding box center [101, 73] width 33 height 16
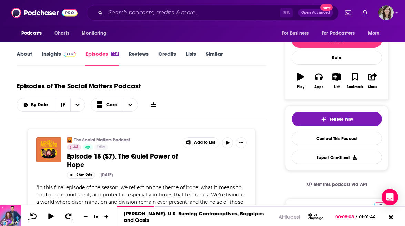
scroll to position [65, 0]
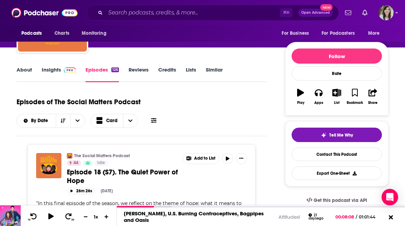
click at [29, 73] on link "About" at bounding box center [25, 75] width 16 height 16
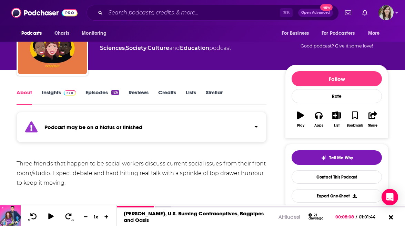
scroll to position [72, 0]
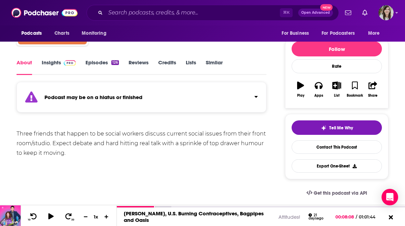
click at [92, 64] on link "Episodes 126" at bounding box center [101, 67] width 33 height 16
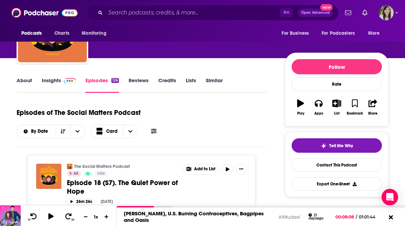
scroll to position [24, 0]
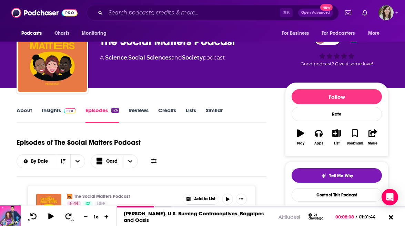
click at [26, 115] on link "About" at bounding box center [25, 115] width 16 height 16
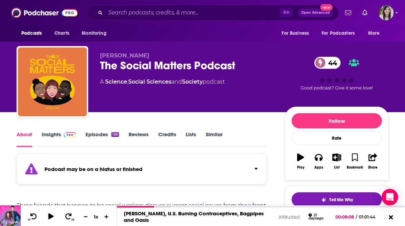
scroll to position [59, 0]
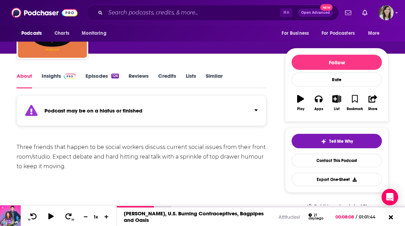
click at [63, 80] on link "Insights" at bounding box center [59, 81] width 34 height 16
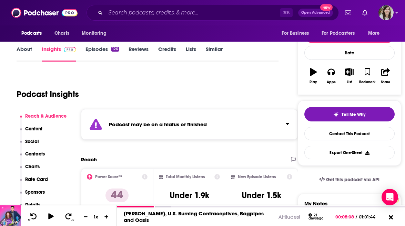
scroll to position [63, 0]
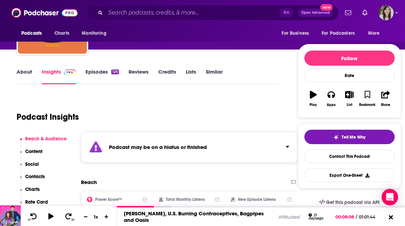
click at [100, 72] on link "Episodes 126" at bounding box center [101, 77] width 33 height 16
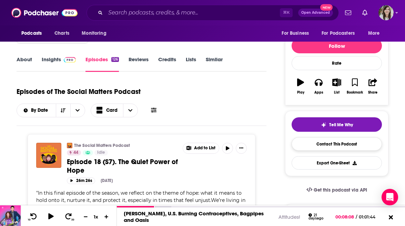
scroll to position [78, 0]
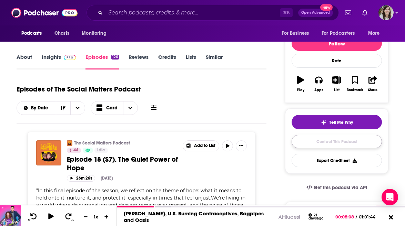
click at [312, 149] on link "Contact This Podcast" at bounding box center [337, 141] width 90 height 13
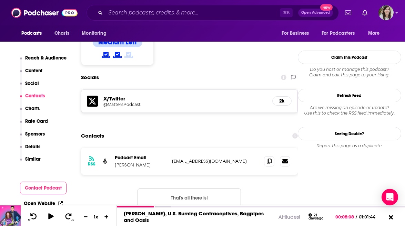
scroll to position [573, 0]
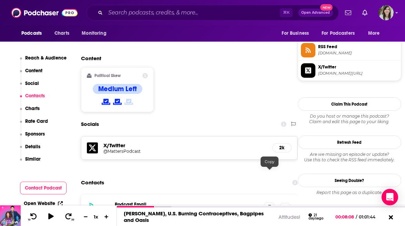
click at [266, 203] on span at bounding box center [269, 208] width 10 height 10
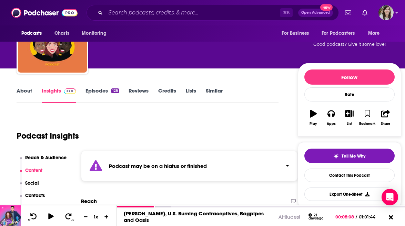
scroll to position [0, 0]
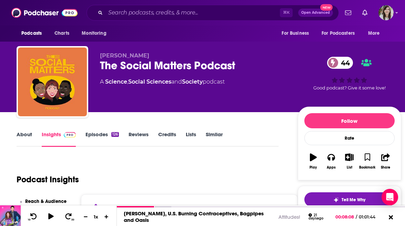
click at [90, 134] on link "Episodes 126" at bounding box center [101, 139] width 33 height 16
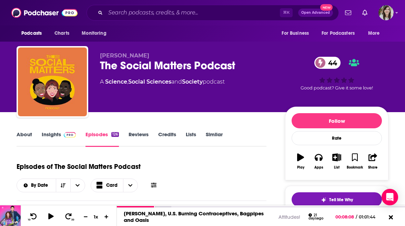
click at [50, 138] on link "Insights" at bounding box center [59, 139] width 34 height 16
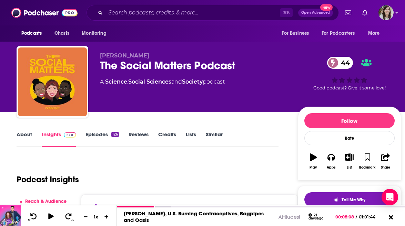
click at [107, 134] on link "Episodes 126" at bounding box center [101, 139] width 33 height 16
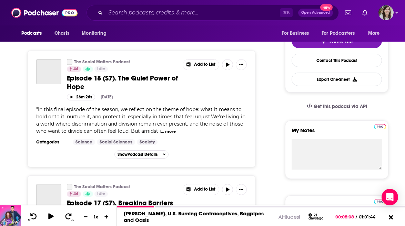
scroll to position [131, 0]
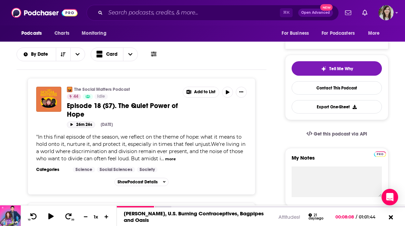
click at [73, 123] on icon "button" at bounding box center [71, 124] width 3 height 3
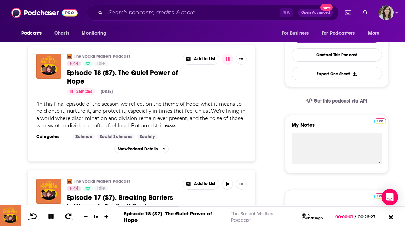
scroll to position [178, 0]
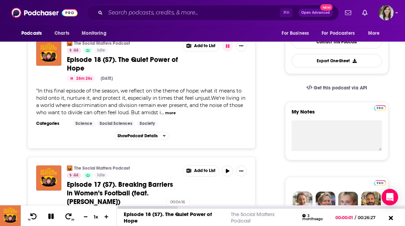
click at [166, 209] on div at bounding box center [147, 207] width 61 height 3
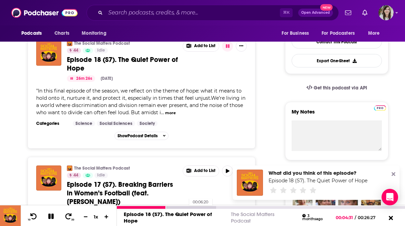
click at [186, 207] on div at bounding box center [166, 207] width 99 height 3
click at [51, 215] on icon at bounding box center [51, 217] width 6 height 6
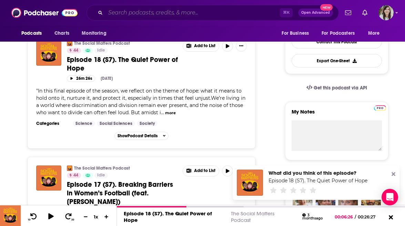
click at [179, 11] on input "Search podcasts, credits, & more..." at bounding box center [192, 12] width 174 height 11
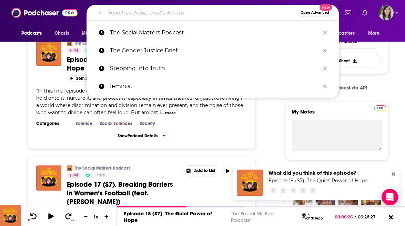
paste input "Team Human"
type input "Team Human"
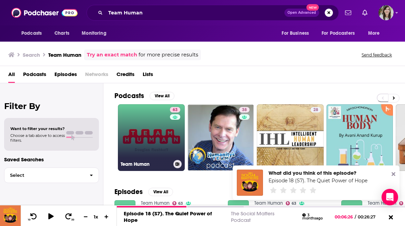
click at [156, 126] on link "63 Team Human" at bounding box center [151, 137] width 67 height 67
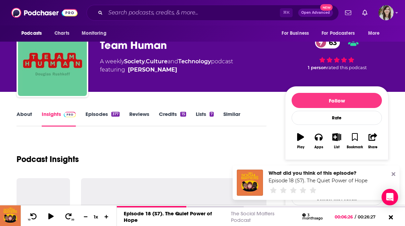
scroll to position [26, 0]
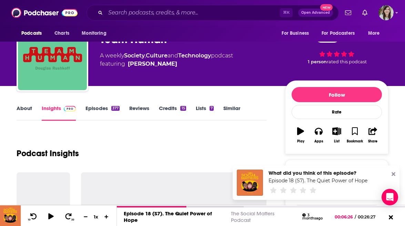
click at [22, 109] on link "About" at bounding box center [25, 113] width 16 height 16
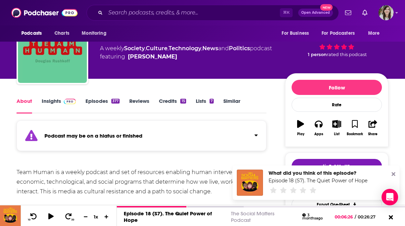
scroll to position [53, 0]
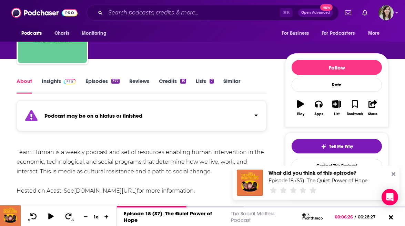
click at [92, 84] on link "Episodes 377" at bounding box center [102, 86] width 34 height 16
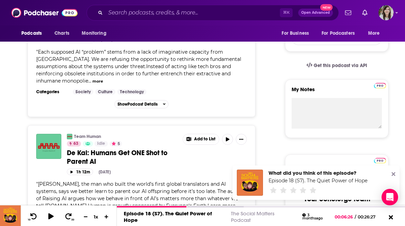
scroll to position [95, 0]
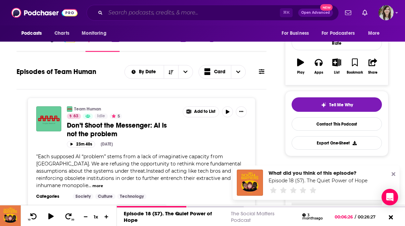
click at [144, 11] on input "Search podcasts, credits, & more..." at bounding box center [192, 12] width 174 height 11
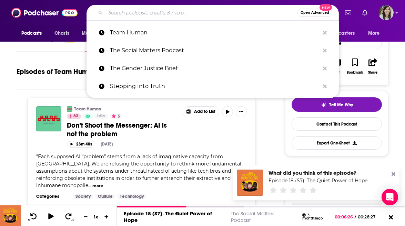
paste input "Call It Like I See It"
type input "Call It Like I See It"
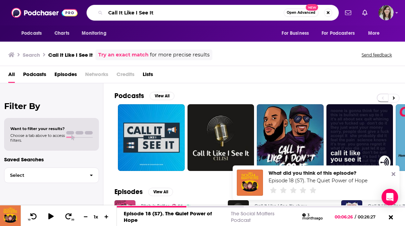
click at [187, 11] on input "Call It Like I See It" at bounding box center [194, 12] width 178 height 11
paste input "Talking Justice"
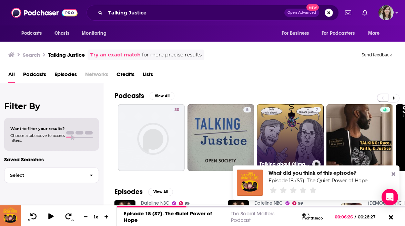
scroll to position [145, 0]
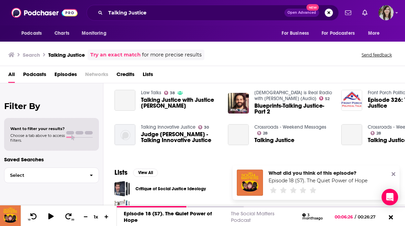
click at [392, 175] on icon at bounding box center [394, 175] width 4 height 6
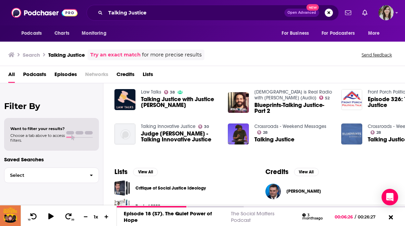
scroll to position [139, 0]
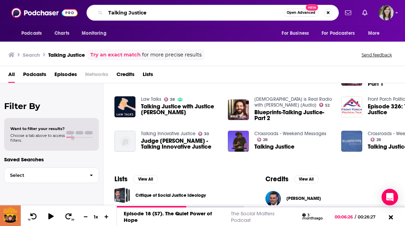
click at [149, 11] on input "Talking Justice" at bounding box center [194, 12] width 178 height 11
type input "consent"
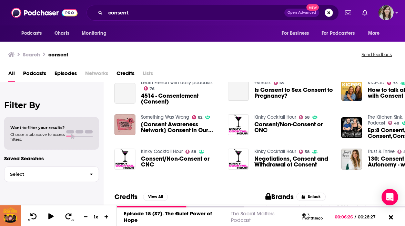
scroll to position [103, 0]
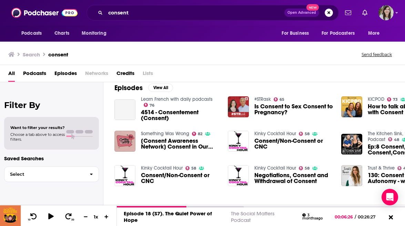
click at [66, 74] on span "Episodes" at bounding box center [65, 75] width 22 height 14
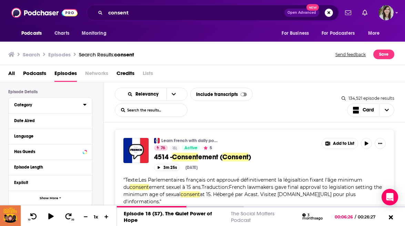
scroll to position [20, 0]
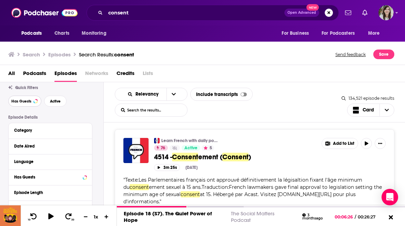
click at [24, 101] on span "Has Guests" at bounding box center [21, 102] width 20 height 4
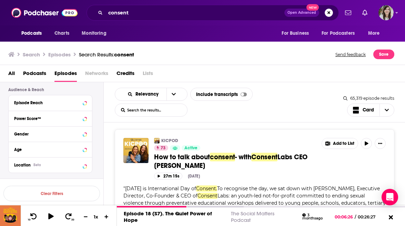
scroll to position [176, 0]
click at [47, 105] on div "Episode Reach" at bounding box center [41, 102] width 55 height 5
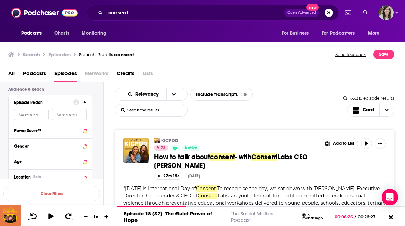
click at [48, 103] on div "Episode Reach" at bounding box center [41, 102] width 55 height 5
click at [58, 114] on input "number" at bounding box center [69, 114] width 34 height 11
click at [29, 114] on input "number" at bounding box center [31, 114] width 34 height 11
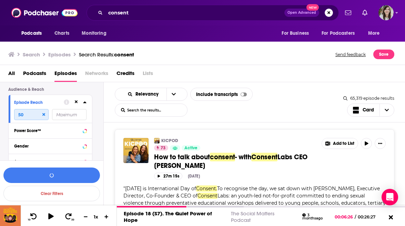
type input "5"
type input "3"
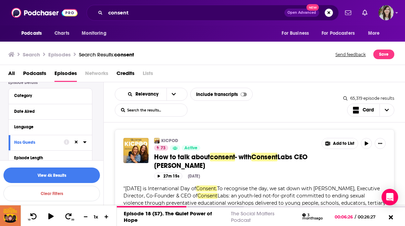
scroll to position [43, 0]
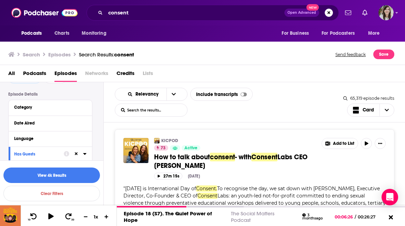
type input "2000"
click at [60, 127] on button "Date Aired" at bounding box center [48, 123] width 69 height 9
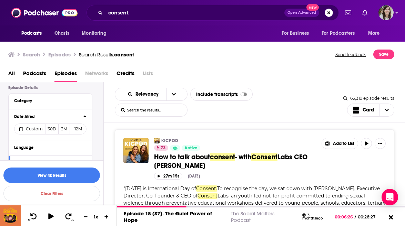
scroll to position [52, 0]
click at [60, 174] on button "View 4k Results" at bounding box center [51, 176] width 97 height 16
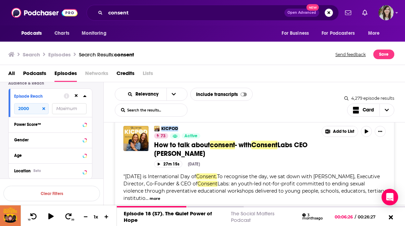
scroll to position [206, 0]
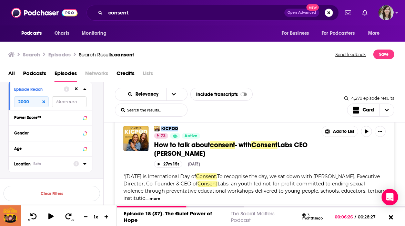
click at [49, 166] on div "Location Beta" at bounding box center [41, 164] width 55 height 5
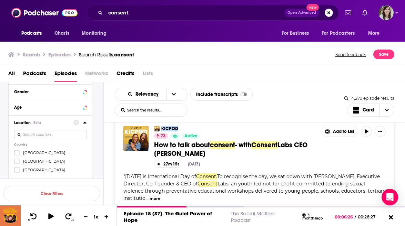
scroll to position [263, 0]
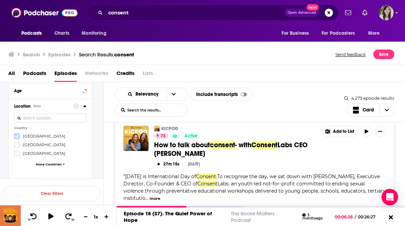
click at [17, 136] on icon at bounding box center [17, 136] width 4 height 4
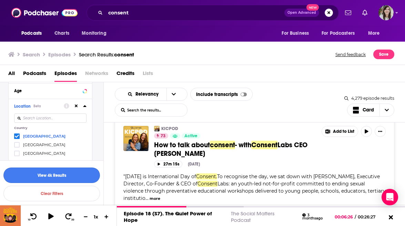
click at [54, 176] on button "View 4k Results" at bounding box center [51, 176] width 97 height 16
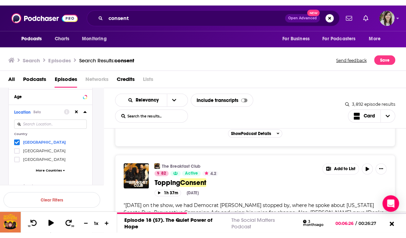
scroll to position [1392, 0]
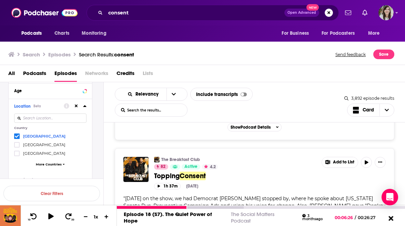
click at [388, 217] on icon at bounding box center [390, 218] width 9 height 7
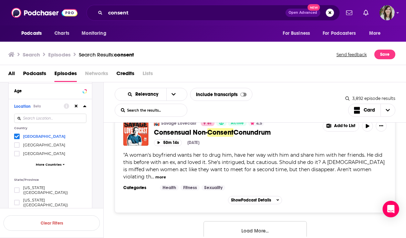
scroll to position [2663, 0]
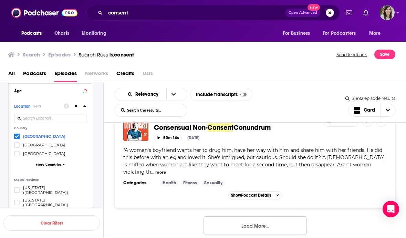
click at [237, 216] on button "Load More..." at bounding box center [255, 225] width 103 height 19
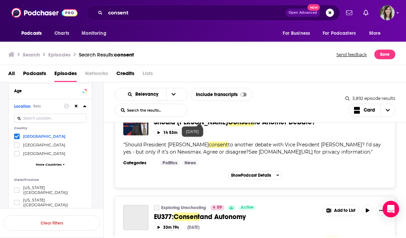
scroll to position [3340, 0]
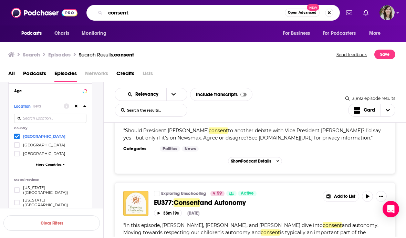
click at [157, 14] on input "consent" at bounding box center [195, 12] width 180 height 11
paste input "domestic violence awareness month"
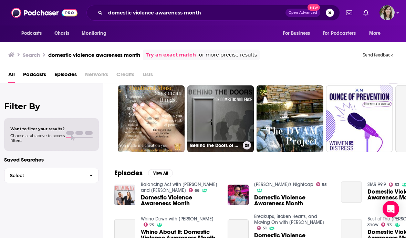
scroll to position [26, 0]
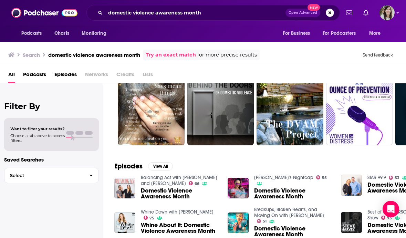
click at [61, 75] on span "Episodes" at bounding box center [65, 76] width 22 height 14
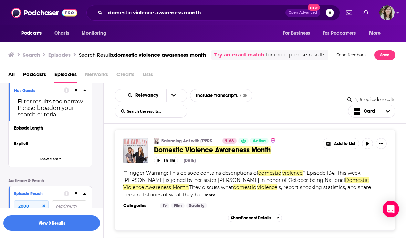
scroll to position [110, 0]
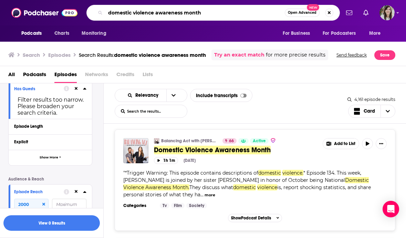
drag, startPoint x: 214, startPoint y: 11, endPoint x: 155, endPoint y: 12, distance: 58.6
click at [155, 12] on input "domestic violence awareness month" at bounding box center [195, 12] width 180 height 11
click at [171, 15] on input "domestic violence awareness month" at bounding box center [195, 12] width 180 height 11
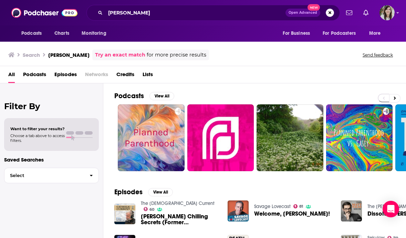
click at [64, 77] on span "Episodes" at bounding box center [65, 76] width 22 height 14
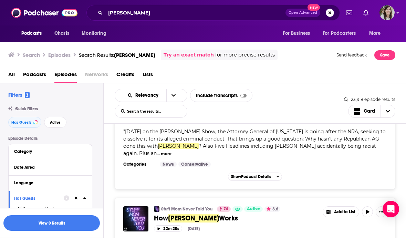
scroll to position [23, 0]
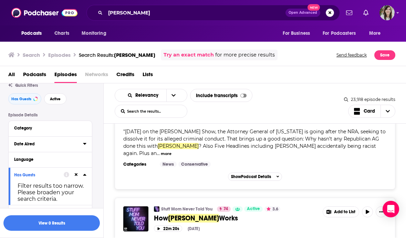
click at [37, 143] on div "Date Aired" at bounding box center [46, 144] width 64 height 5
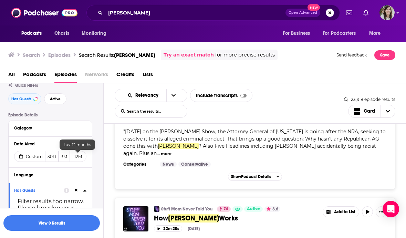
click at [82, 156] on button "12M" at bounding box center [78, 156] width 17 height 11
click at [85, 144] on icon at bounding box center [84, 144] width 3 height 6
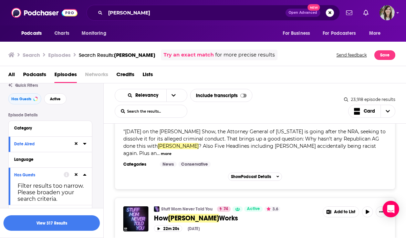
click at [84, 142] on icon at bounding box center [84, 144] width 3 height 6
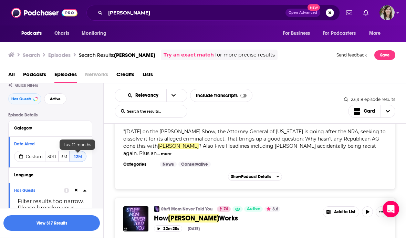
click at [74, 158] on button "12M" at bounding box center [78, 156] width 17 height 11
click at [61, 224] on button "View 317 Results" at bounding box center [51, 223] width 97 height 16
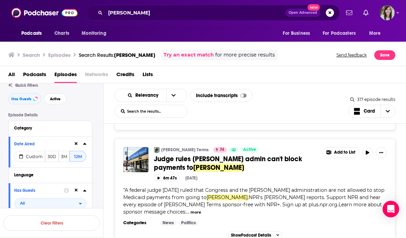
scroll to position [2805, 0]
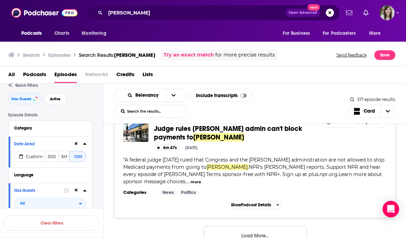
click at [228, 226] on button "Load More..." at bounding box center [255, 235] width 103 height 19
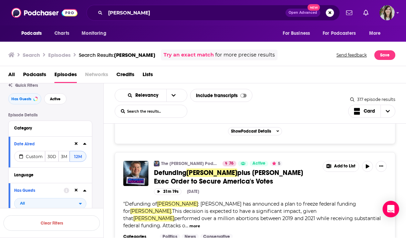
scroll to position [3430, 0]
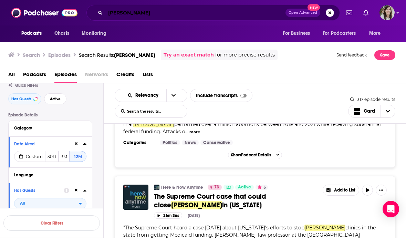
click at [156, 11] on input "planned parenthood" at bounding box center [195, 12] width 180 height 11
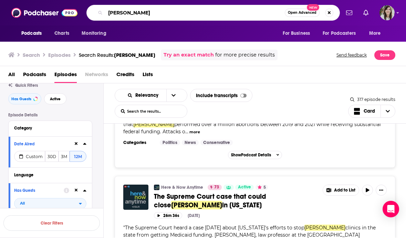
click at [156, 11] on input "planned parenthood" at bounding box center [195, 12] width 180 height 11
type input "sex ed"
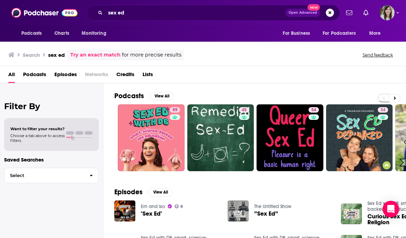
click at [58, 73] on span "Episodes" at bounding box center [65, 76] width 22 height 14
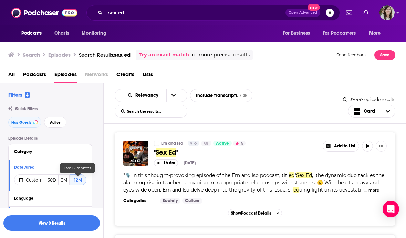
click at [82, 180] on button "12M" at bounding box center [78, 179] width 17 height 11
click at [31, 181] on span "Custom" at bounding box center [34, 180] width 17 height 5
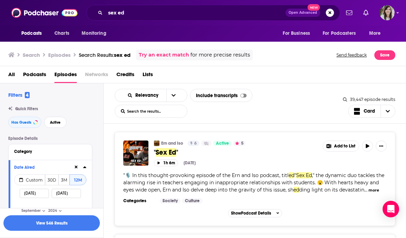
click at [47, 194] on input "[DATE]" at bounding box center [34, 193] width 29 height 9
type input "[DATE]"
click at [95, 226] on button "View 546 Results" at bounding box center [51, 223] width 97 height 16
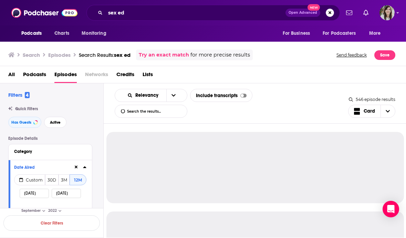
select select "8"
select select "2024"
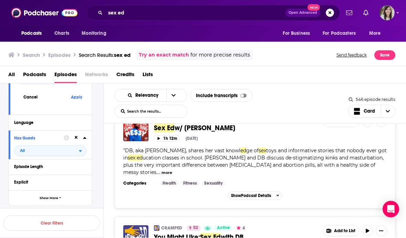
scroll to position [865, 0]
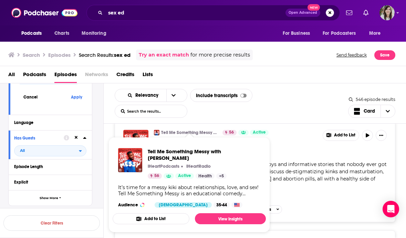
click at [260, 110] on div "Relevancy List Search Input Search the results... Include transcripts Card" at bounding box center [232, 103] width 234 height 29
click at [255, 108] on div "Relevancy List Search Input Search the results... Include transcripts Card" at bounding box center [232, 103] width 234 height 29
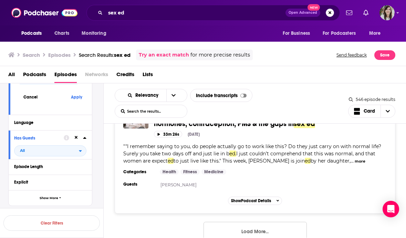
scroll to position [2747, 0]
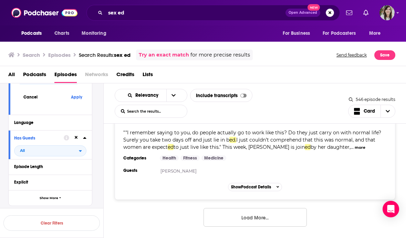
click at [252, 216] on button "Load More..." at bounding box center [255, 217] width 103 height 19
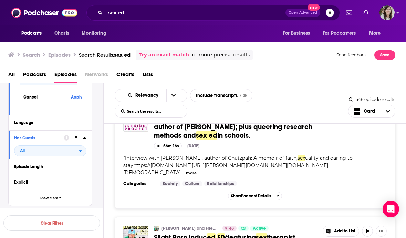
scroll to position [3430, 0]
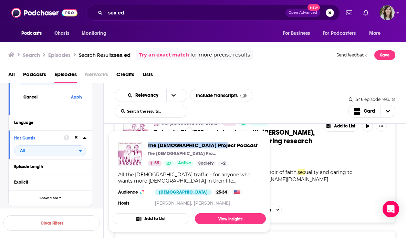
drag, startPoint x: 196, startPoint y: 145, endPoint x: 269, endPoint y: 118, distance: 78.1
click at [269, 118] on div "Relevancy List Search Input Search the results... Include transcripts Card 546 …" at bounding box center [255, 103] width 303 height 40
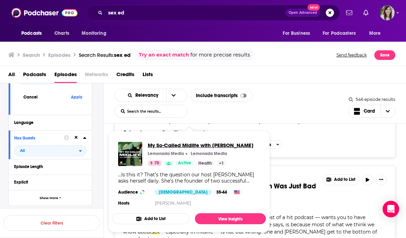
scroll to position [5680, 0]
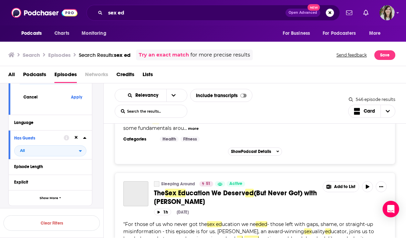
scroll to position [5877, 0]
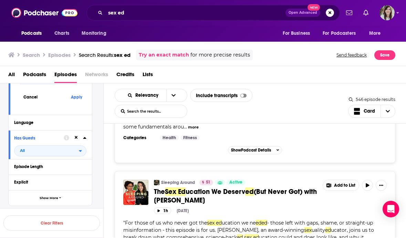
click at [283, 180] on div "Sleeping Around 51 Active The Sex Ed ucation We Deserv ed (But Never Got) with …" at bounding box center [255, 216] width 264 height 73
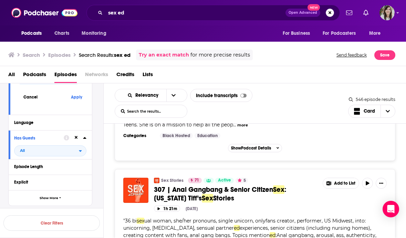
scroll to position [7849, 0]
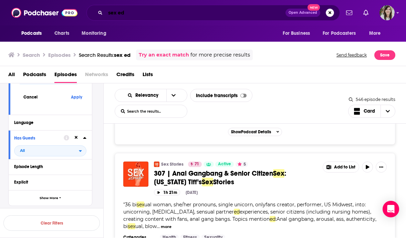
click at [158, 14] on input "sex ed" at bounding box center [195, 12] width 180 height 11
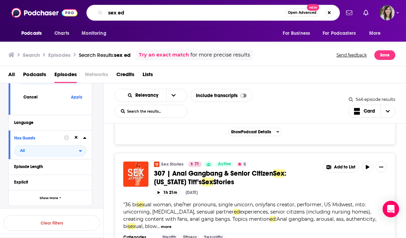
click at [158, 14] on input "sex ed" at bounding box center [195, 12] width 180 height 11
type input "domestic violence"
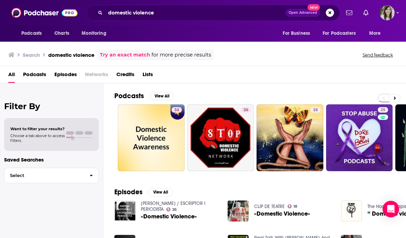
click at [61, 77] on span "Episodes" at bounding box center [65, 76] width 22 height 14
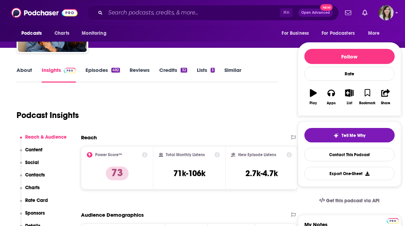
scroll to position [59, 0]
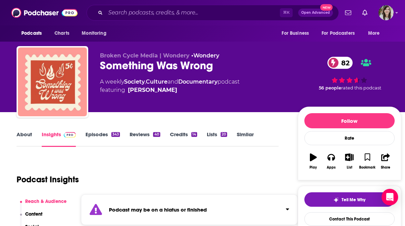
click at [104, 136] on link "Episodes 343" at bounding box center [102, 139] width 34 height 16
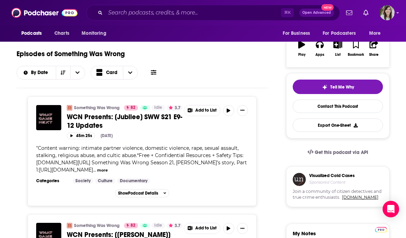
scroll to position [54, 0]
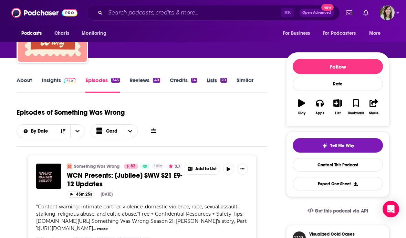
click at [235, 81] on div "Lists 20" at bounding box center [222, 85] width 30 height 16
click at [245, 81] on link "Similar" at bounding box center [245, 85] width 17 height 16
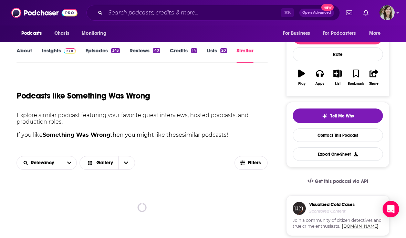
scroll to position [94, 0]
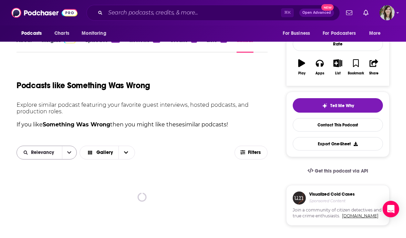
click at [67, 152] on button "open menu" at bounding box center [69, 152] width 14 height 13
click at [45, 198] on span "Power Score" at bounding box center [51, 200] width 41 height 4
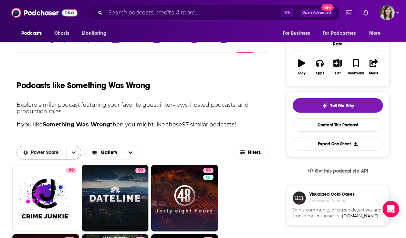
click at [75, 152] on icon "open menu" at bounding box center [74, 152] width 4 height 5
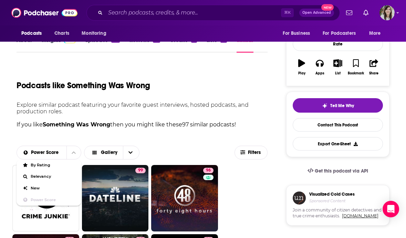
click at [123, 124] on p "If you like Something Was Wrong then you might like these 97 similar podcasts !" at bounding box center [142, 124] width 251 height 9
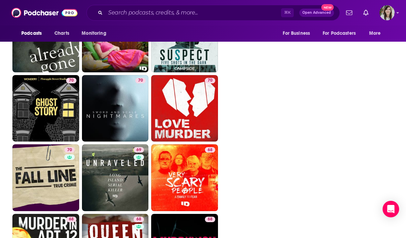
scroll to position [1512, 0]
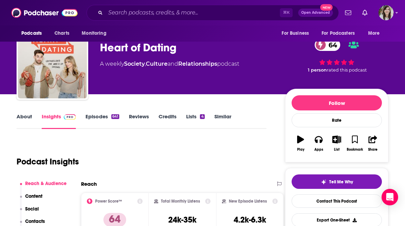
scroll to position [26, 0]
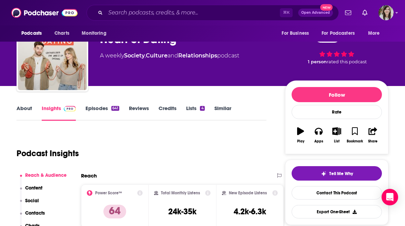
click at [30, 108] on link "About" at bounding box center [25, 113] width 16 height 16
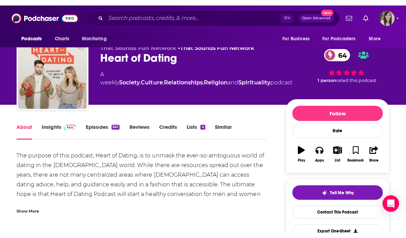
scroll to position [22, 0]
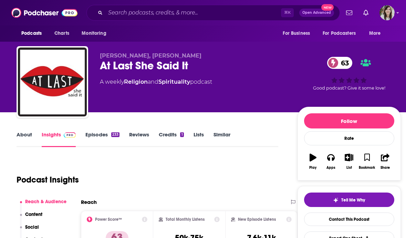
click at [17, 135] on link "About" at bounding box center [25, 139] width 16 height 16
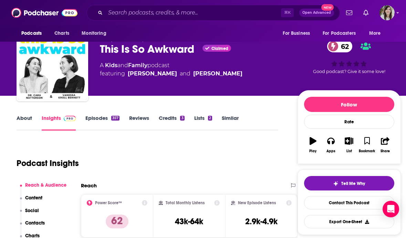
scroll to position [16, 0]
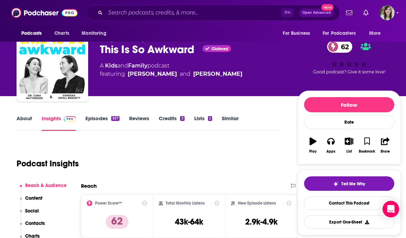
click at [21, 122] on link "About" at bounding box center [25, 123] width 16 height 16
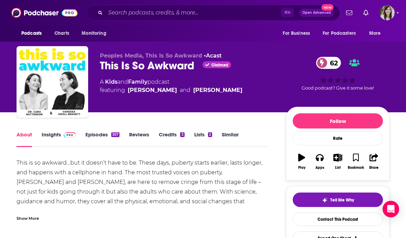
scroll to position [5, 0]
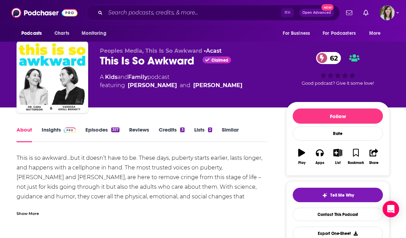
click at [29, 212] on div "Show More" at bounding box center [28, 213] width 22 height 7
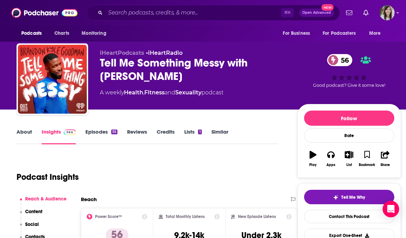
scroll to position [3, 0]
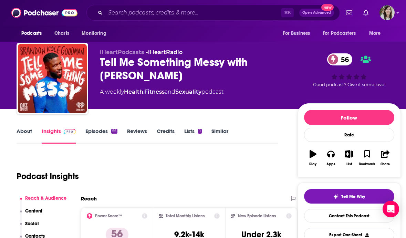
click at [23, 127] on div "About Insights Episodes 55 Reviews Credits Lists 1 Similar" at bounding box center [148, 135] width 262 height 17
click at [23, 130] on link "About" at bounding box center [25, 136] width 16 height 16
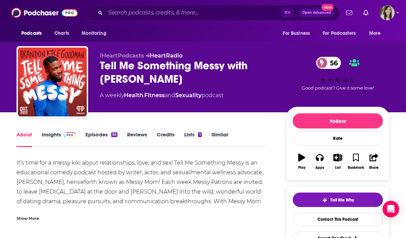
click at [35, 218] on div "Show More" at bounding box center [28, 218] width 22 height 7
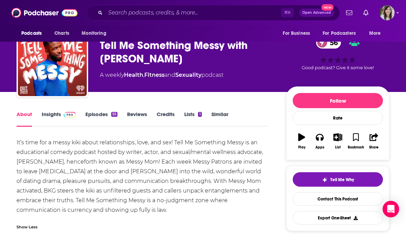
scroll to position [22, 0]
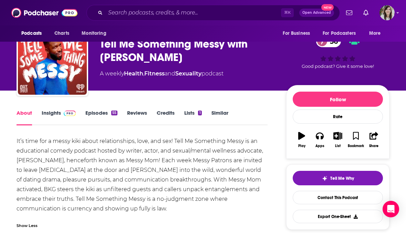
click at [92, 115] on link "Episodes 55" at bounding box center [101, 118] width 32 height 16
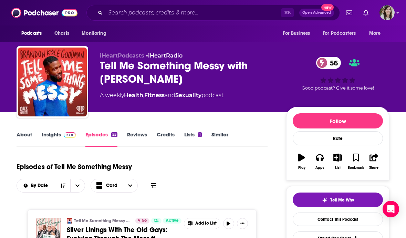
click at [27, 133] on link "About" at bounding box center [25, 139] width 16 height 16
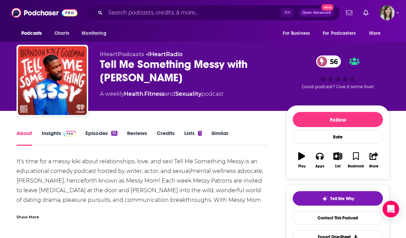
scroll to position [3, 0]
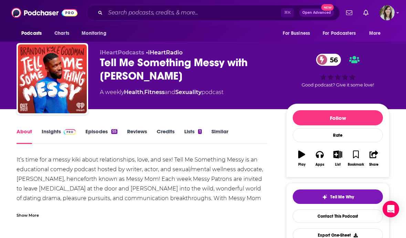
click at [60, 132] on link "Insights" at bounding box center [59, 136] width 34 height 16
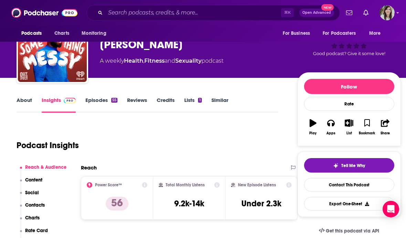
scroll to position [1, 0]
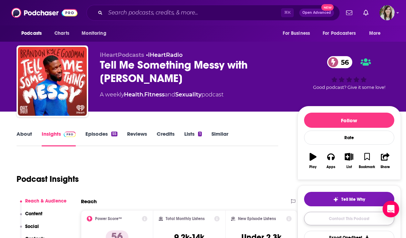
click at [328, 222] on link "Contact This Podcast" at bounding box center [349, 218] width 90 height 13
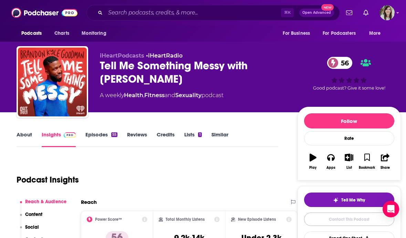
scroll to position [34, 0]
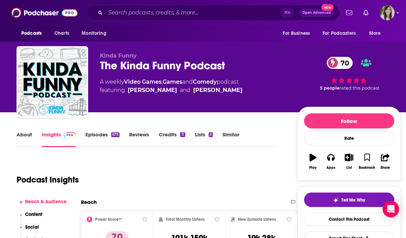
click at [20, 135] on link "About" at bounding box center [25, 139] width 16 height 16
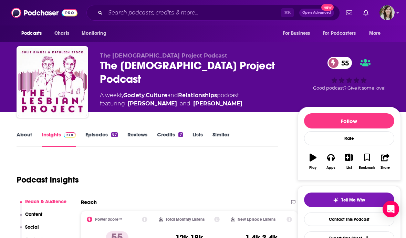
click at [29, 134] on link "About" at bounding box center [25, 139] width 16 height 16
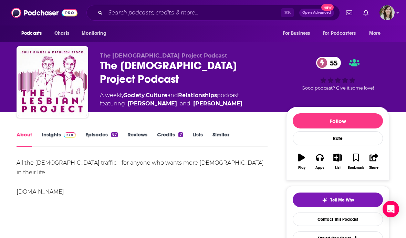
click at [88, 138] on link "Episodes 87" at bounding box center [101, 139] width 32 height 16
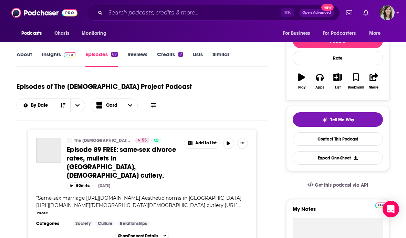
scroll to position [77, 0]
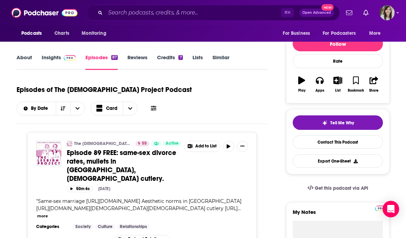
click at [63, 57] on span at bounding box center [68, 57] width 15 height 7
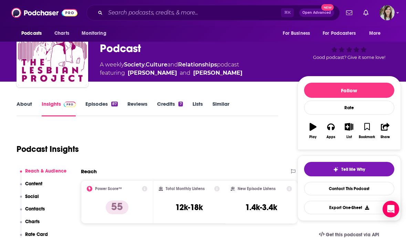
scroll to position [31, 0]
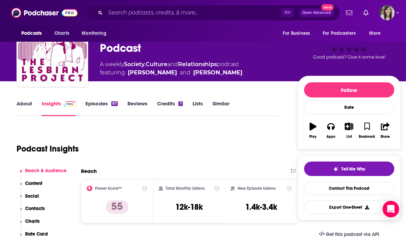
click at [95, 110] on link "Episodes 87" at bounding box center [101, 108] width 32 height 16
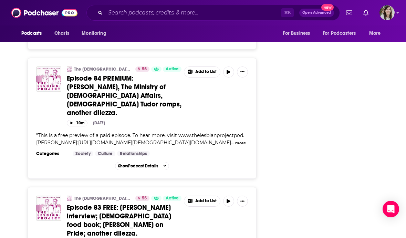
scroll to position [851, 0]
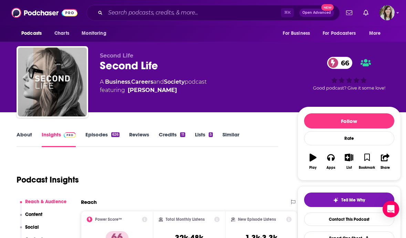
click at [20, 133] on link "About" at bounding box center [25, 139] width 16 height 16
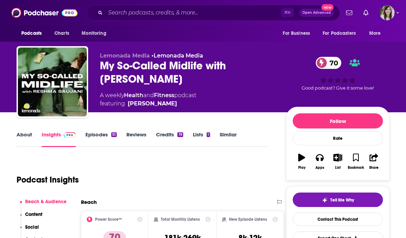
click at [24, 134] on link "About" at bounding box center [25, 139] width 16 height 16
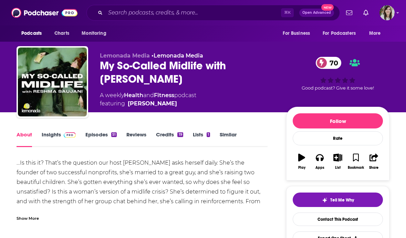
click at [100, 139] on link "Episodes 51" at bounding box center [100, 139] width 31 height 16
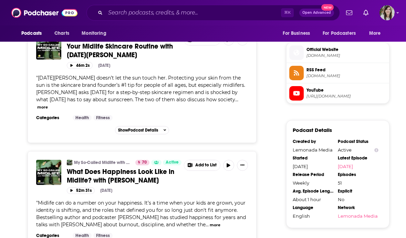
scroll to position [570, 0]
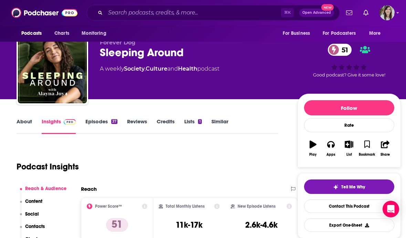
scroll to position [14, 0]
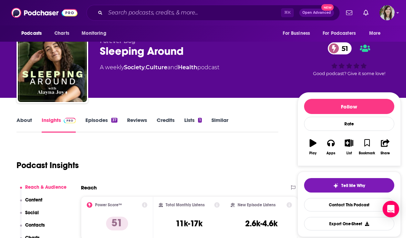
click at [27, 125] on link "About" at bounding box center [25, 125] width 16 height 16
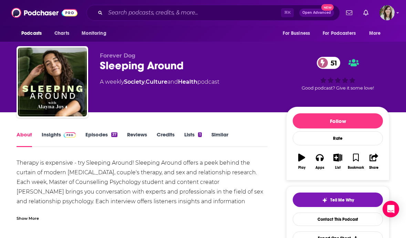
click at [90, 134] on link "Episodes 37" at bounding box center [101, 139] width 32 height 16
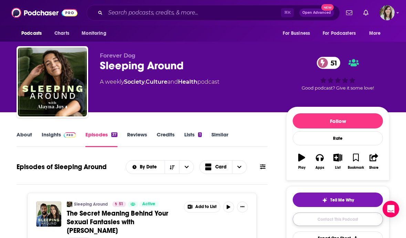
click at [310, 220] on link "Contact This Podcast" at bounding box center [338, 219] width 90 height 13
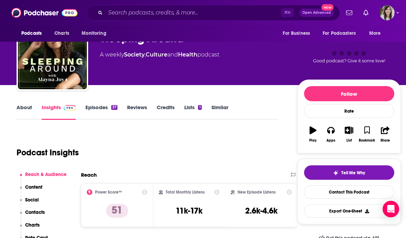
scroll to position [44, 0]
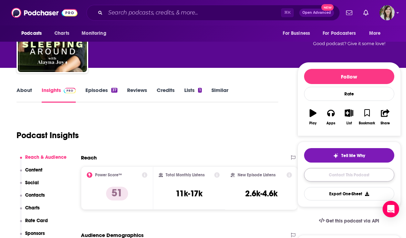
click at [322, 178] on link "Contact This Podcast" at bounding box center [349, 174] width 90 height 13
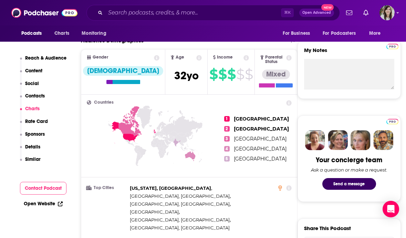
scroll to position [0, 0]
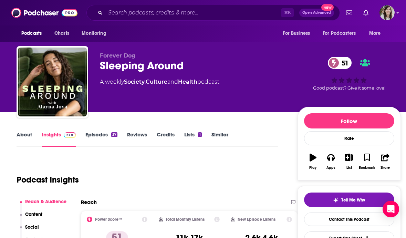
click at [223, 138] on link "Similar" at bounding box center [220, 139] width 17 height 16
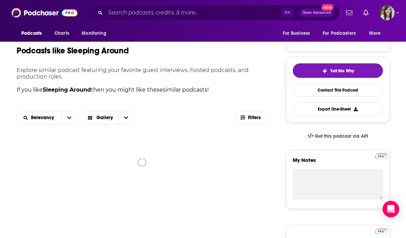
scroll to position [138, 0]
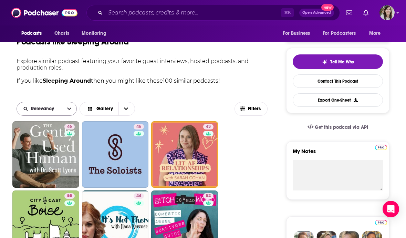
click at [67, 112] on button "open menu" at bounding box center [69, 108] width 14 height 13
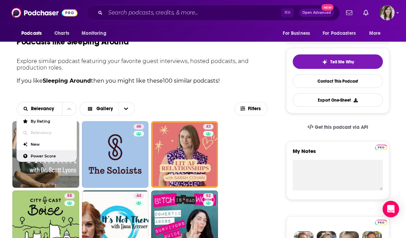
click at [57, 152] on div "Power Score" at bounding box center [47, 156] width 60 height 12
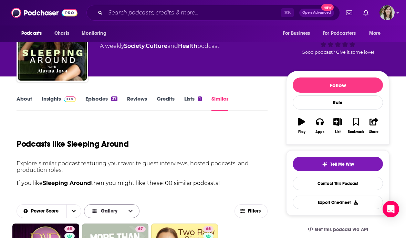
scroll to position [26, 0]
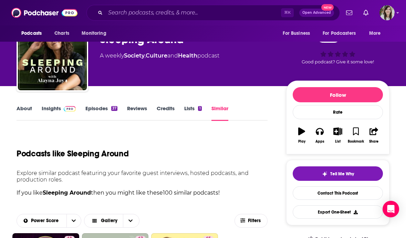
click at [59, 110] on link "Insights" at bounding box center [59, 113] width 34 height 16
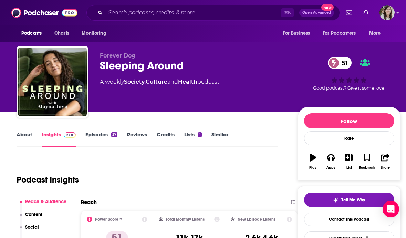
click at [106, 138] on link "Episodes 37" at bounding box center [101, 139] width 32 height 16
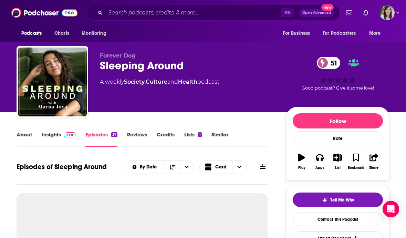
scroll to position [72, 0]
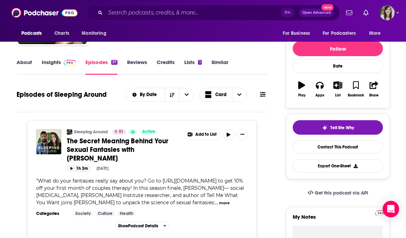
click at [78, 168] on button "1h 3m" at bounding box center [79, 168] width 24 height 7
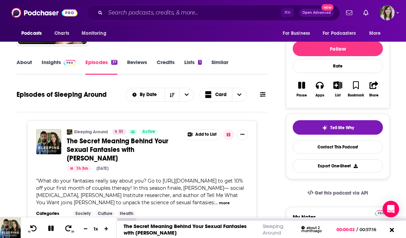
click at [51, 230] on icon at bounding box center [51, 228] width 8 height 6
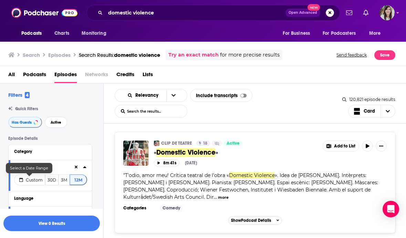
click at [33, 182] on span "Custom" at bounding box center [34, 180] width 17 height 5
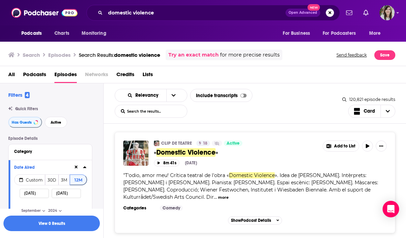
click at [44, 194] on input "[DATE]" at bounding box center [34, 193] width 29 height 9
type input "[DATE]"
click at [60, 230] on button "View 0 Results" at bounding box center [51, 224] width 97 height 16
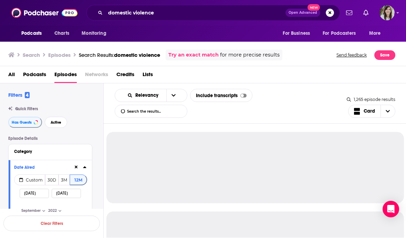
select select "8"
select select "2024"
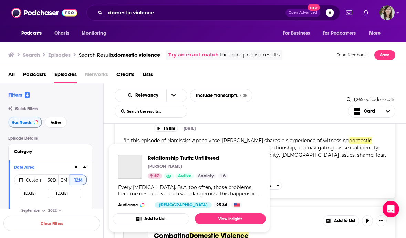
scroll to position [930, 0]
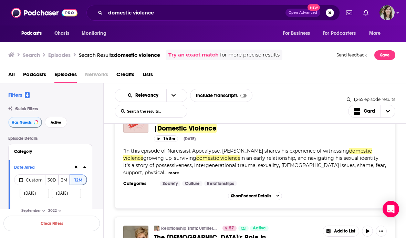
click at [297, 142] on div "1h 8m [DATE]" at bounding box center [270, 138] width 233 height 7
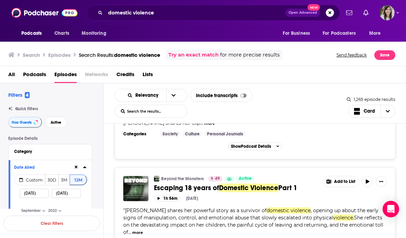
scroll to position [1623, 0]
